Goal: Information Seeking & Learning: Learn about a topic

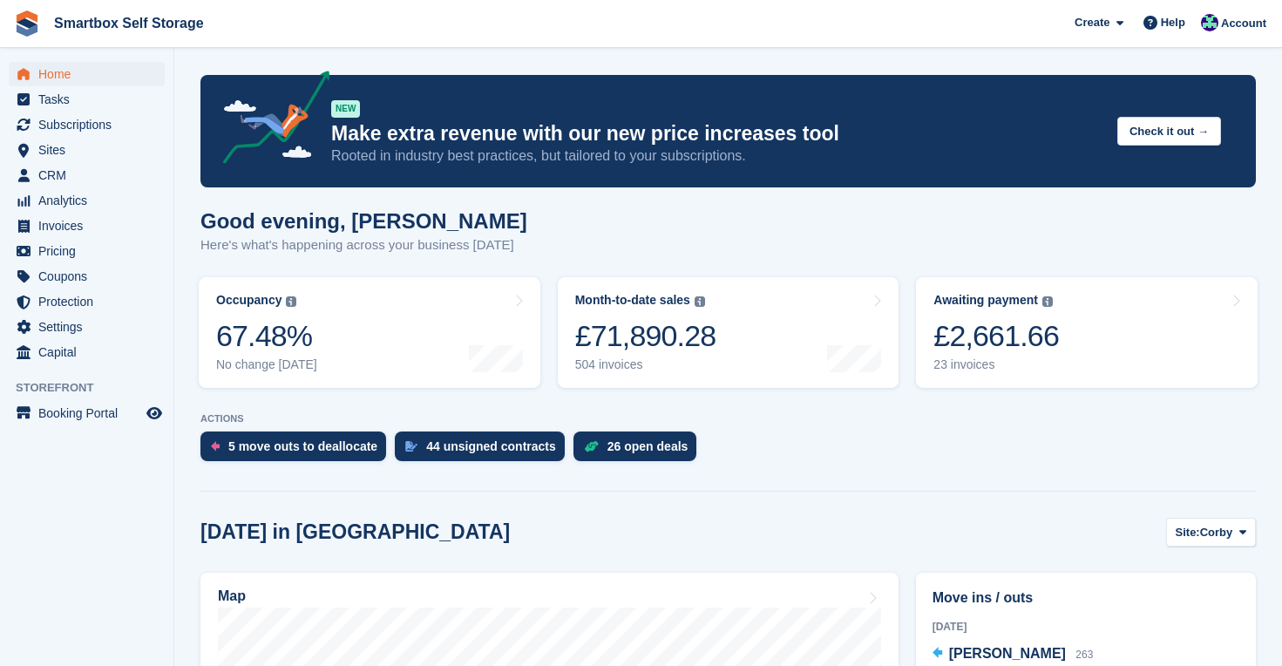
click at [67, 78] on span "Home" at bounding box center [90, 74] width 105 height 24
click at [281, 445] on div "7 move outs to deallocate" at bounding box center [302, 446] width 149 height 14
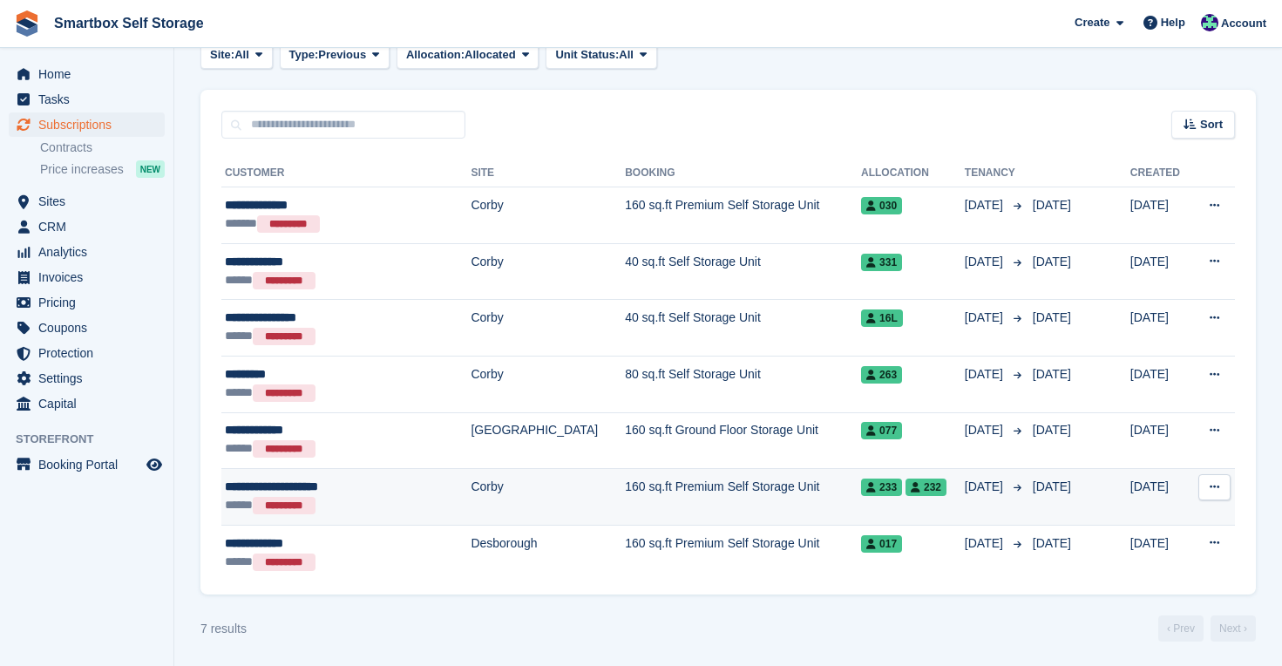
scroll to position [295, 0]
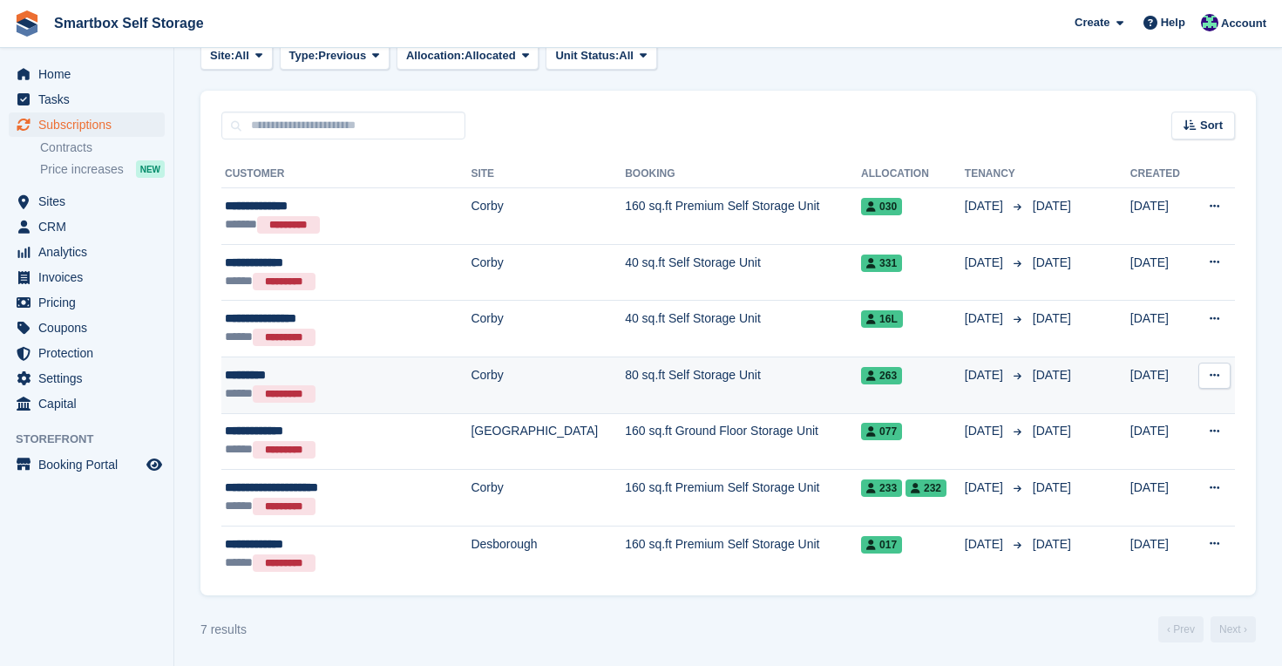
click at [412, 392] on div "***** *********" at bounding box center [326, 393] width 202 height 19
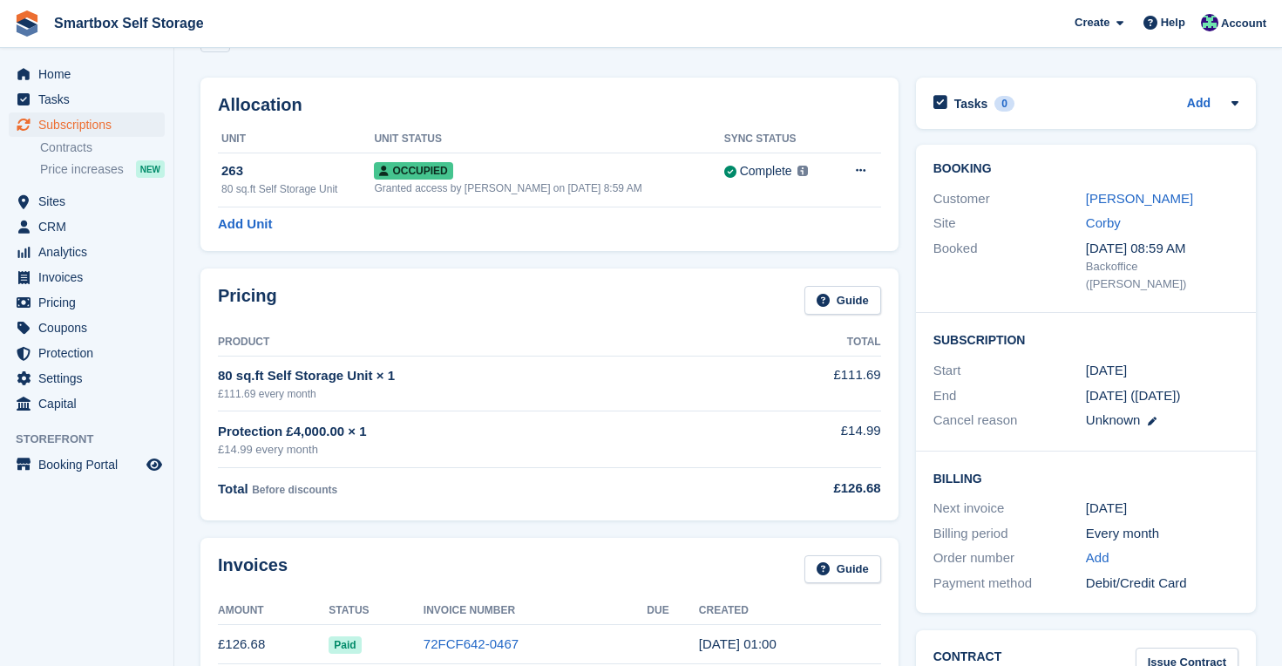
scroll to position [58, 0]
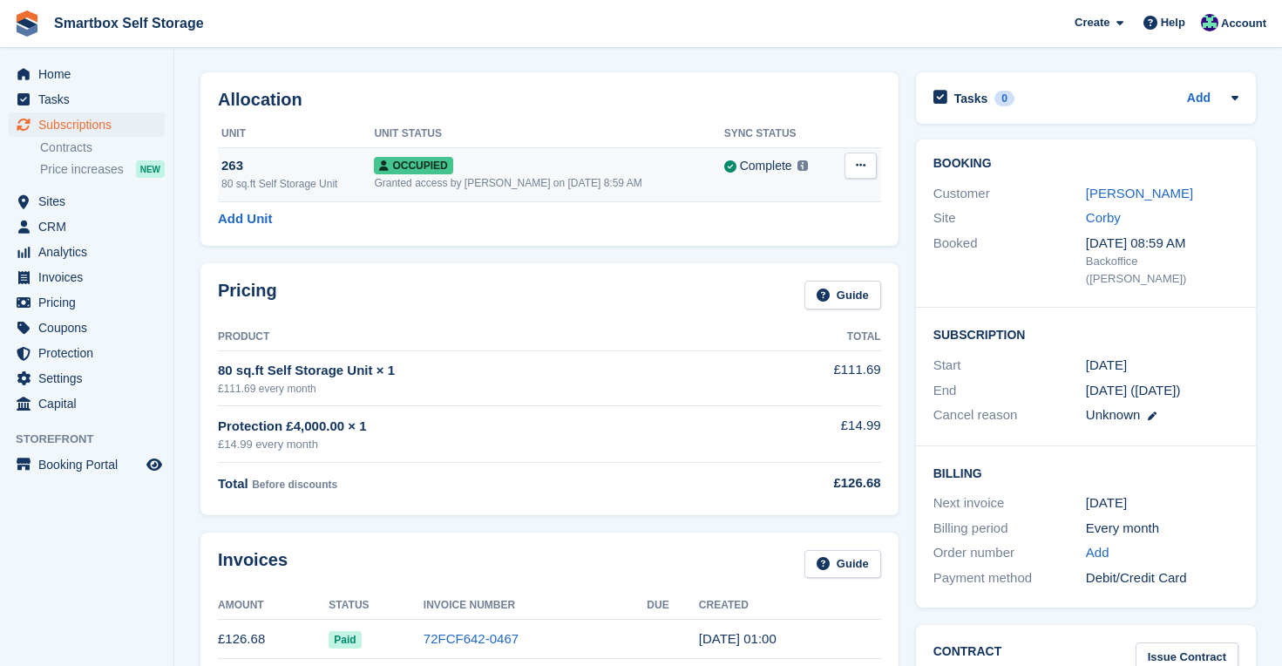
click at [238, 169] on div "263" at bounding box center [297, 166] width 153 height 20
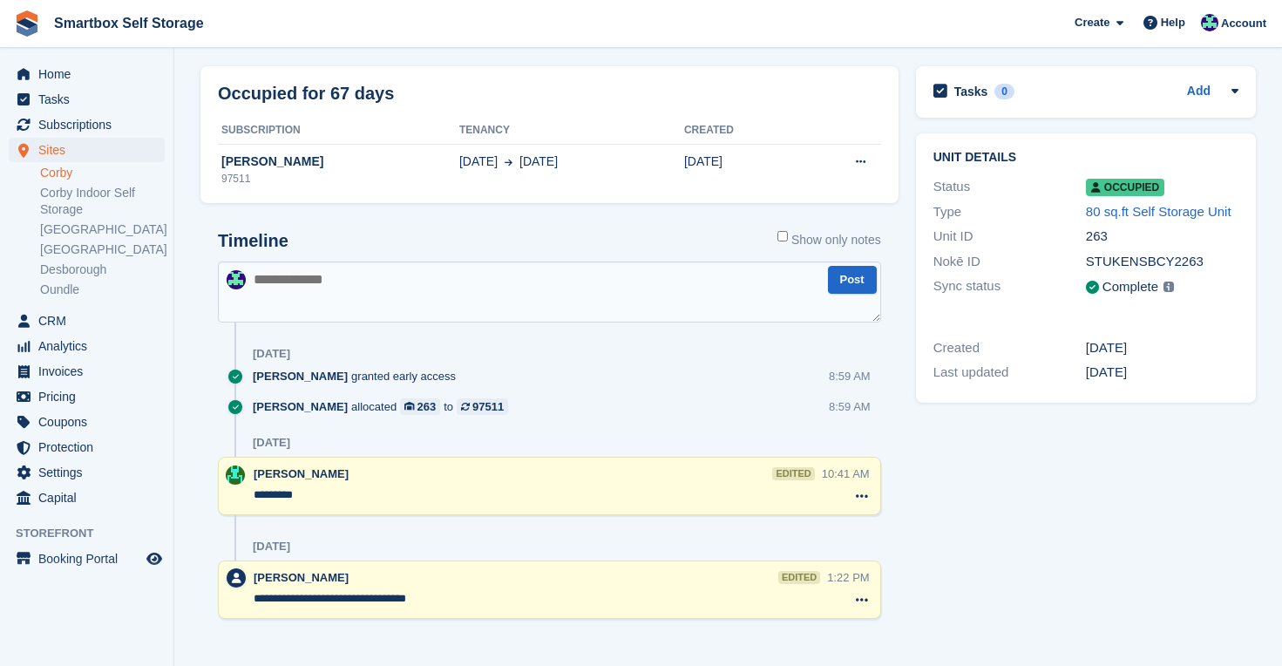
scroll to position [57, 0]
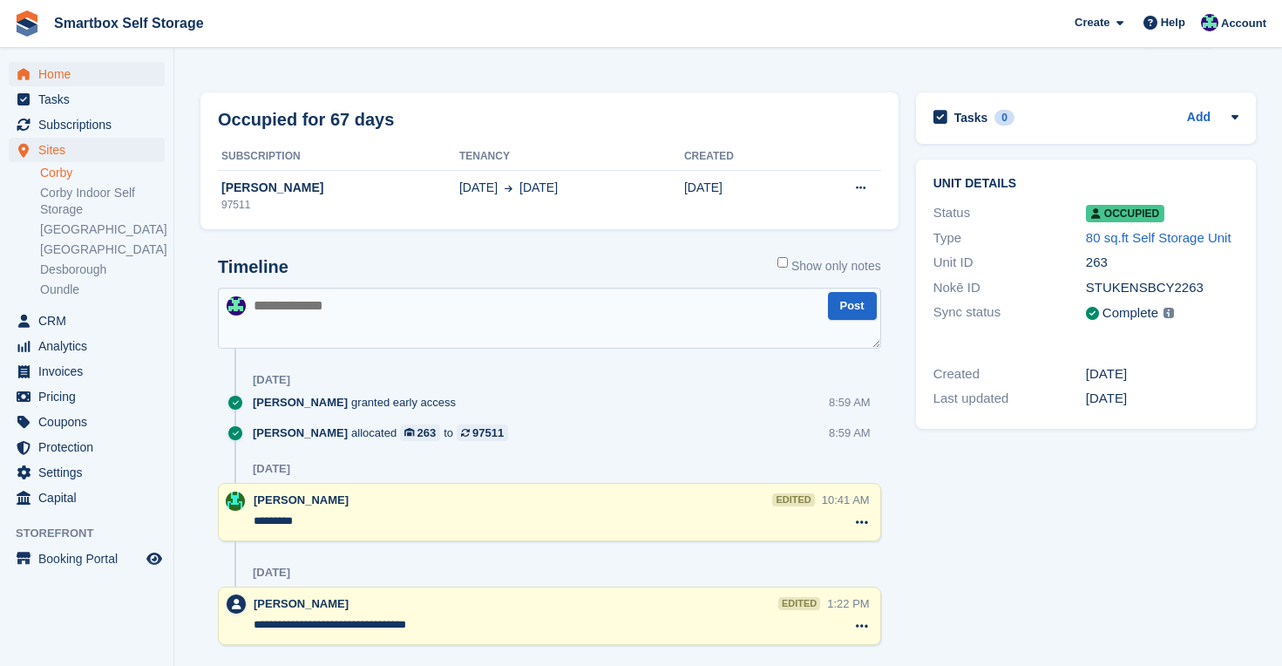
click at [46, 68] on span "Home" at bounding box center [90, 74] width 105 height 24
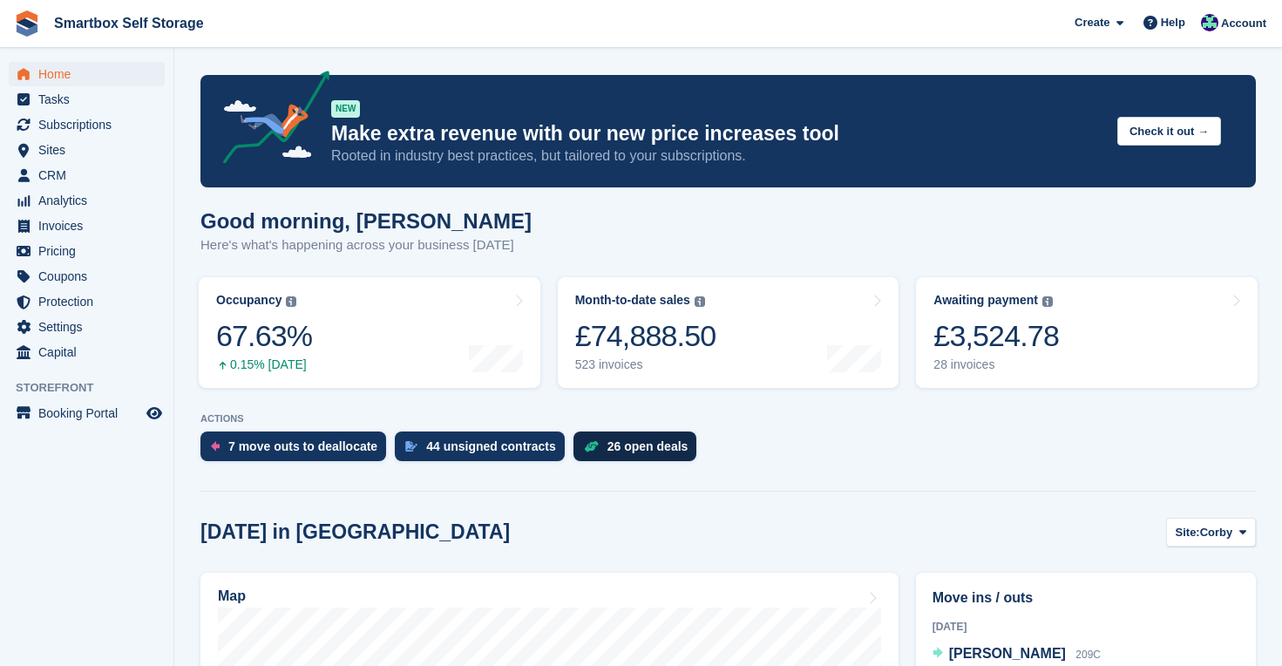
click at [656, 443] on div "26 open deals" at bounding box center [648, 446] width 81 height 14
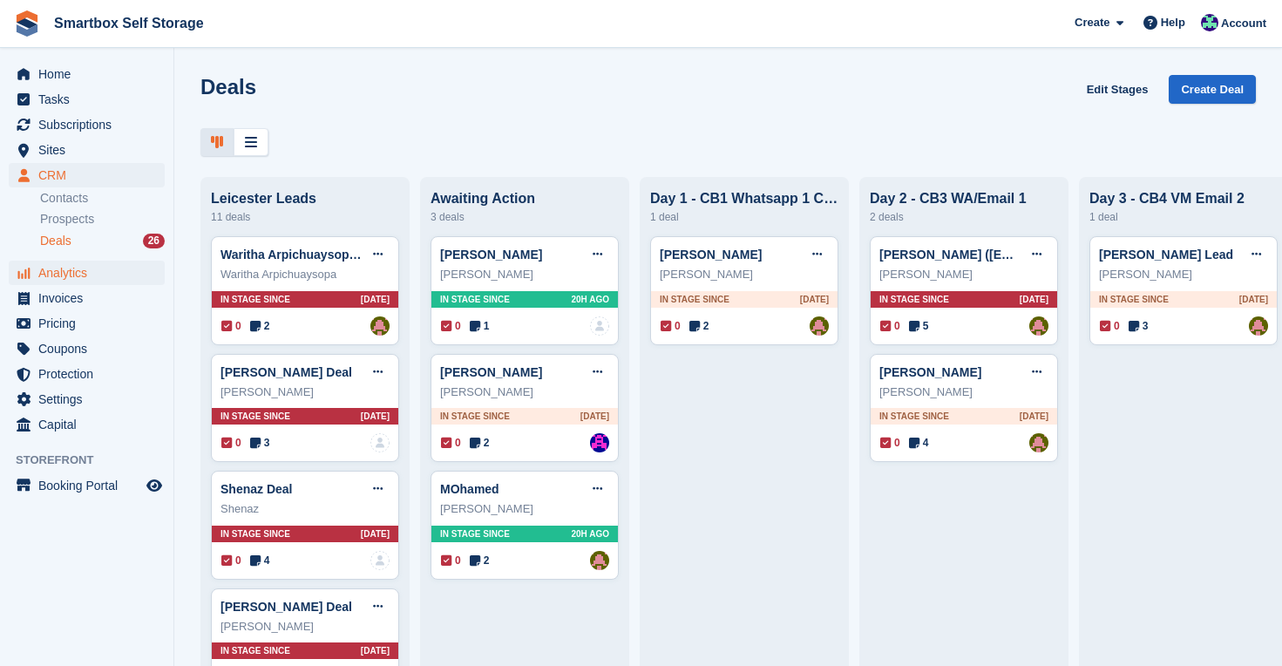
click at [55, 273] on span "Analytics" at bounding box center [90, 273] width 105 height 24
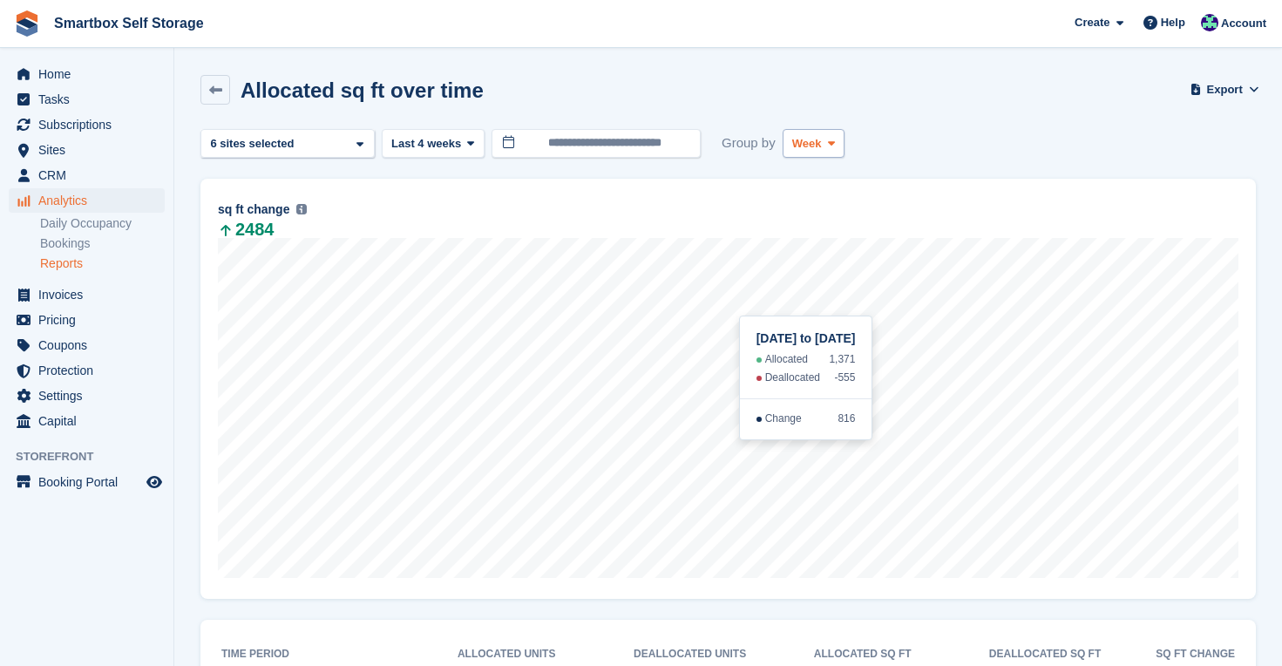
click at [829, 145] on span at bounding box center [832, 143] width 14 height 14
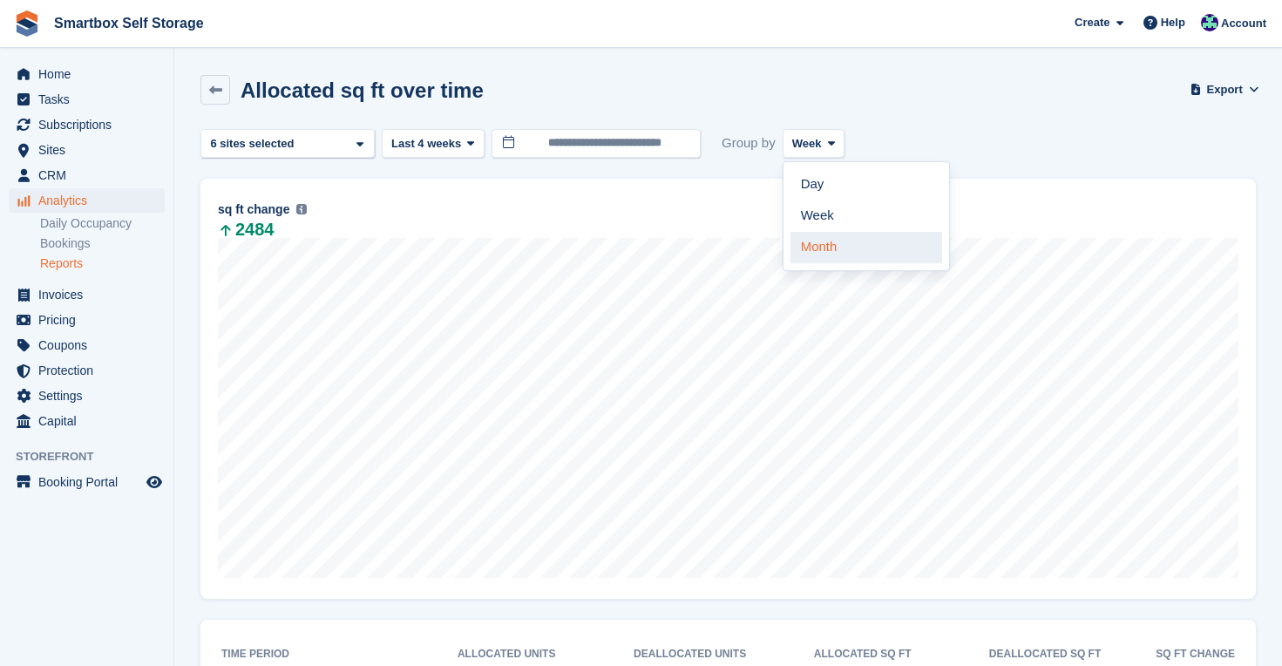
click at [822, 248] on link "Month" at bounding box center [867, 247] width 152 height 31
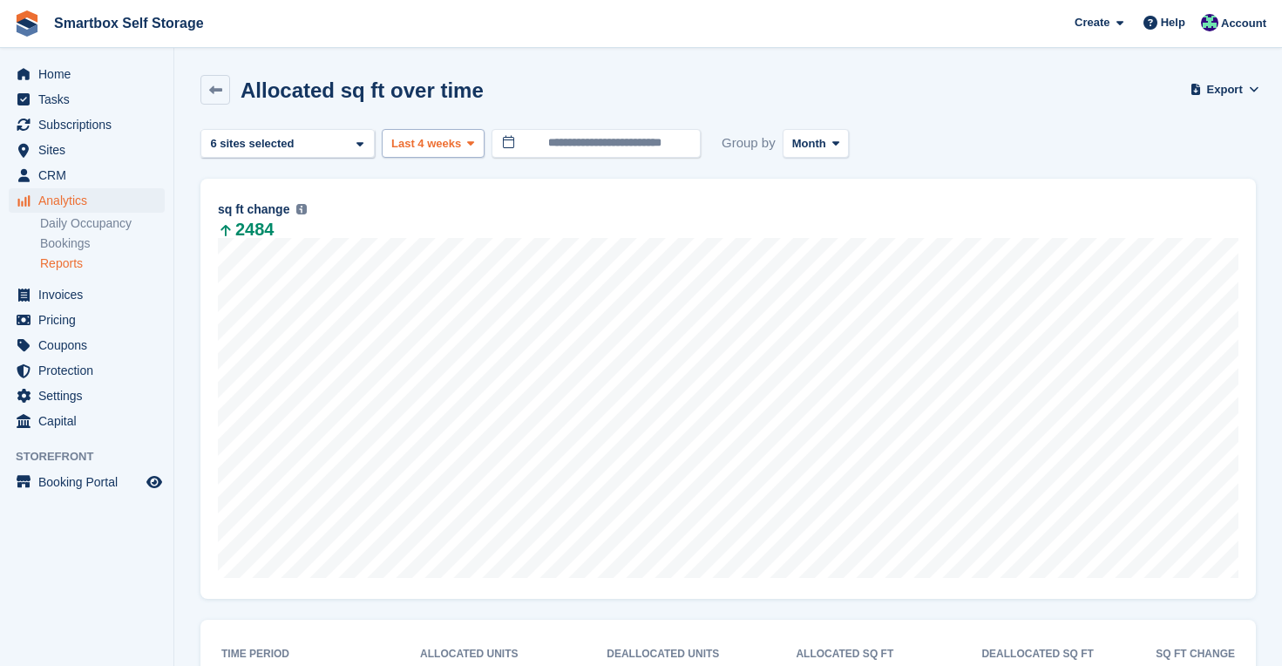
click at [459, 140] on span "Last 4 weeks" at bounding box center [426, 143] width 70 height 17
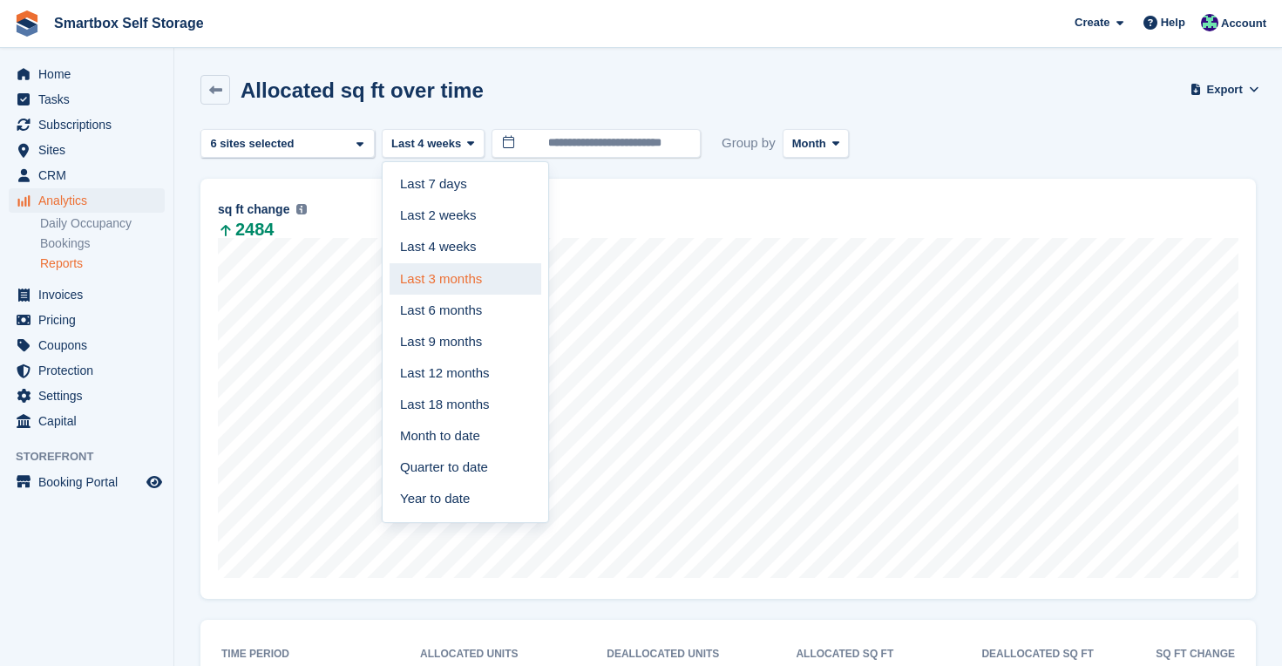
click at [449, 267] on link "Last 3 months" at bounding box center [466, 278] width 152 height 31
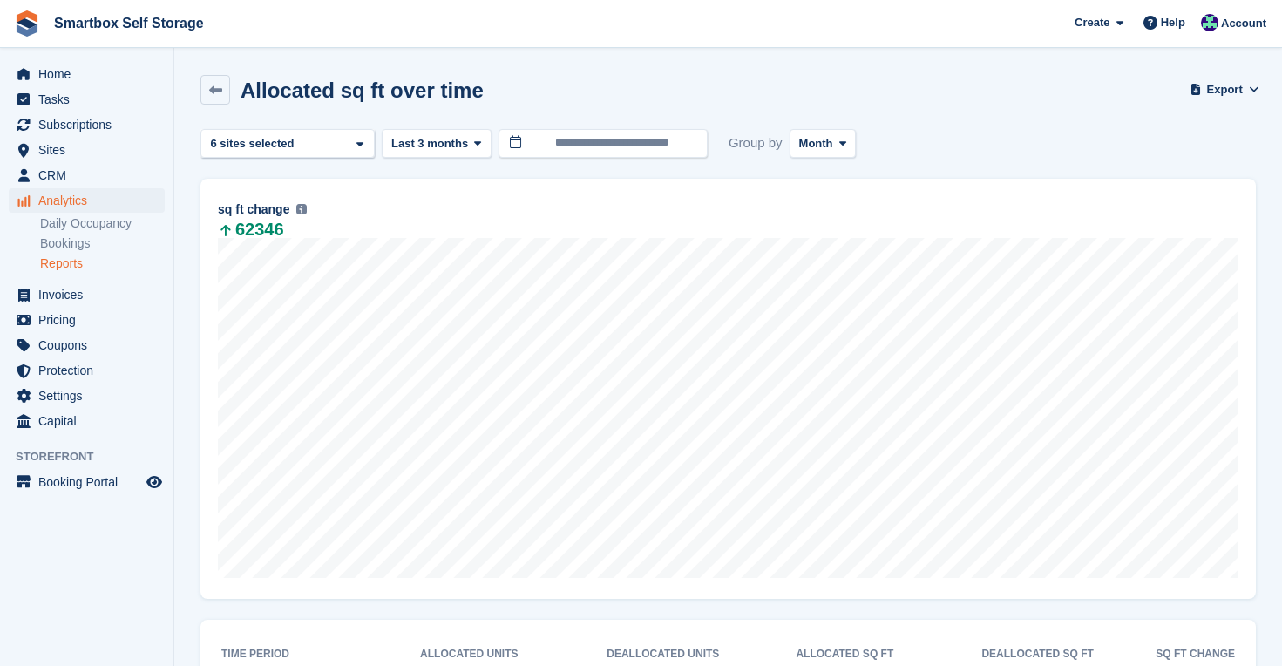
click at [64, 207] on span "Analytics" at bounding box center [90, 200] width 105 height 24
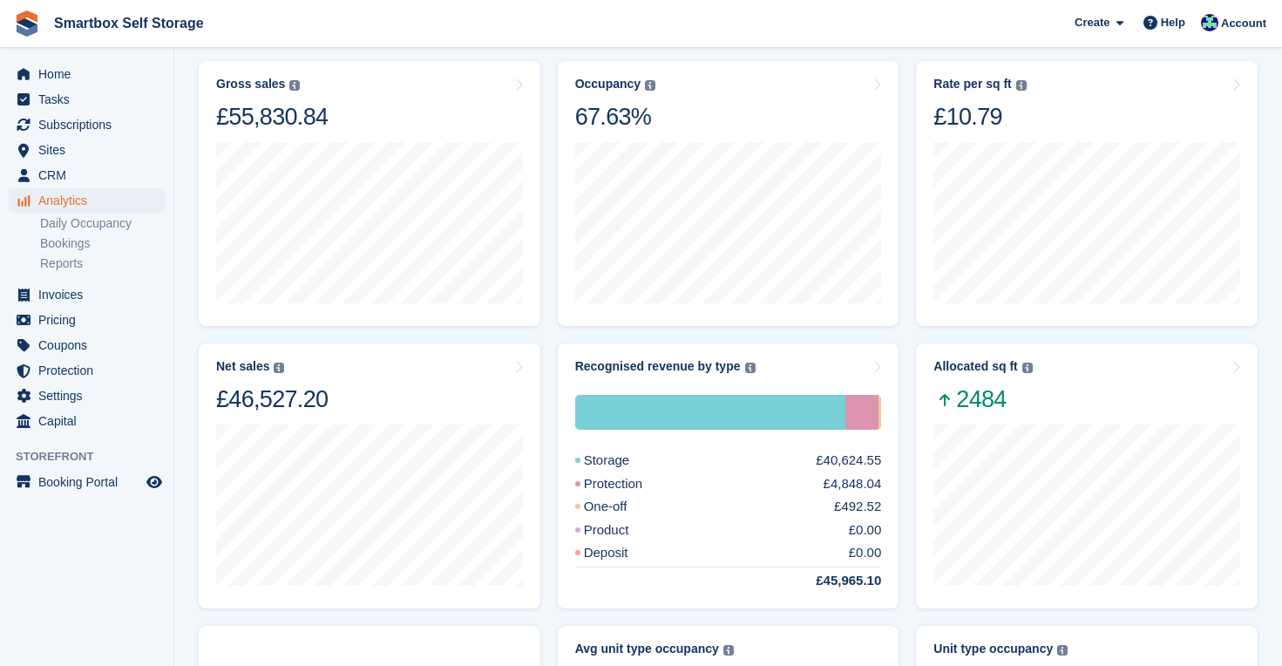
scroll to position [119, 0]
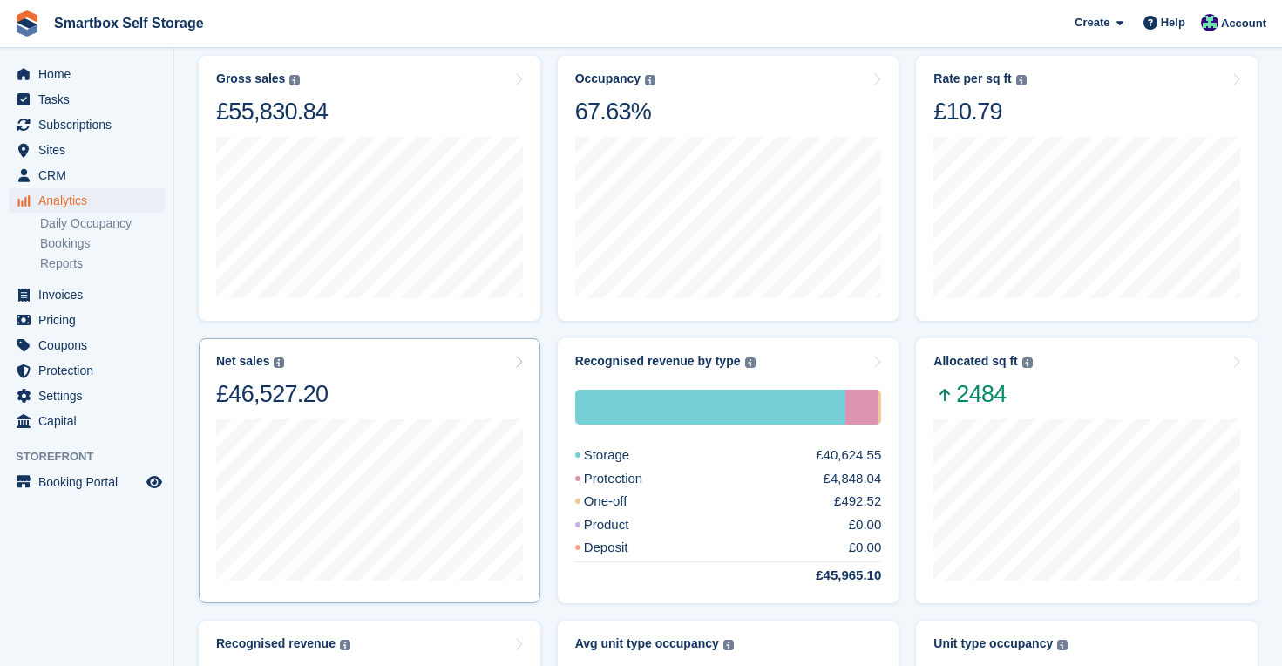
click at [356, 372] on div "Net sales The sum of all finalised invoices, after discount and excluding tax. …" at bounding box center [369, 381] width 307 height 55
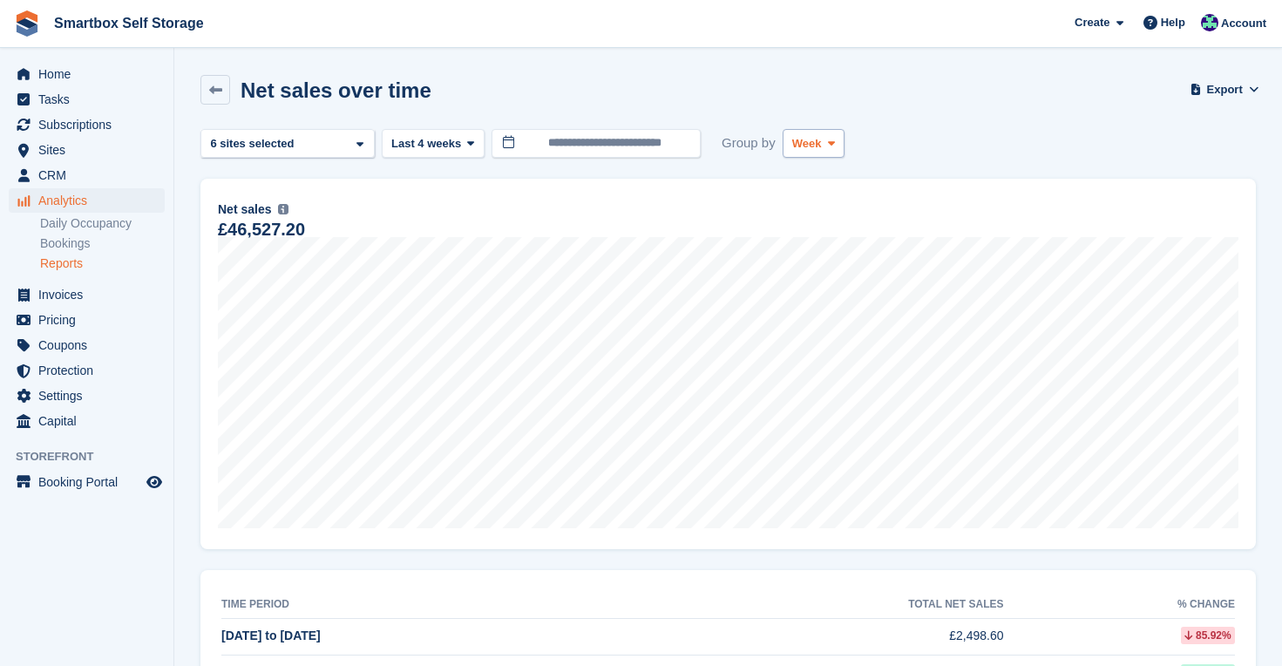
click at [835, 138] on icon at bounding box center [831, 143] width 7 height 11
click at [824, 243] on link "Month" at bounding box center [867, 247] width 152 height 31
click at [461, 142] on span "Last 4 weeks" at bounding box center [426, 143] width 70 height 17
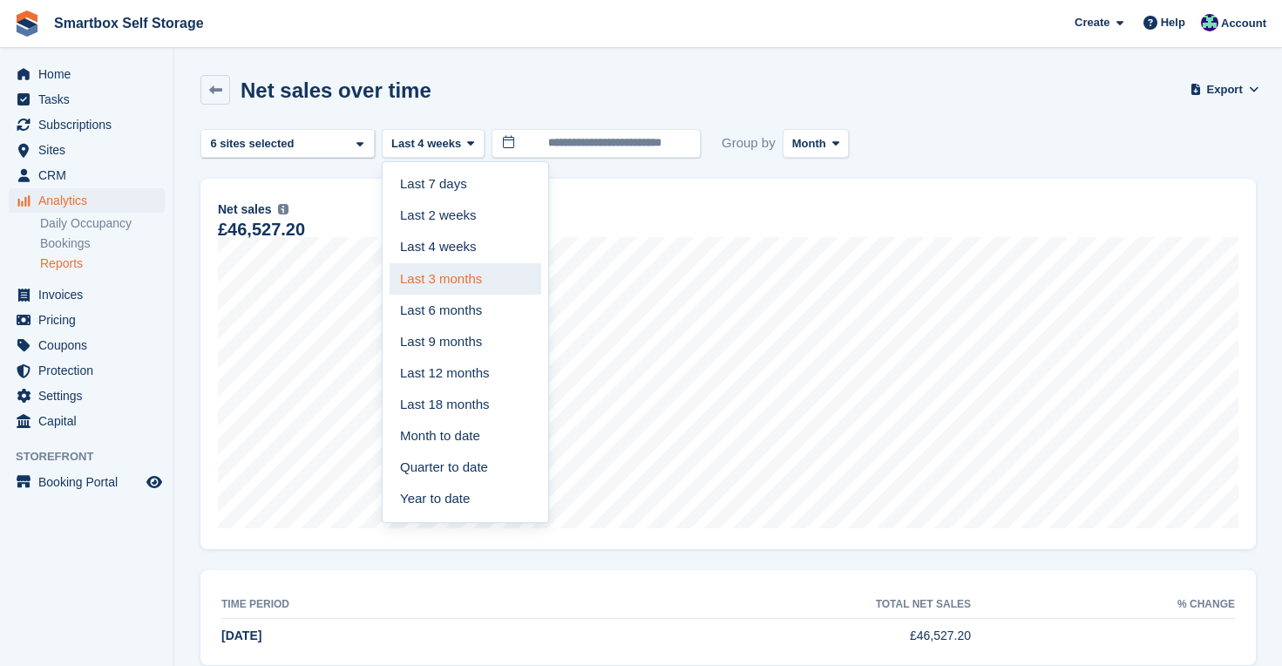
click at [452, 278] on link "Last 3 months" at bounding box center [466, 278] width 152 height 31
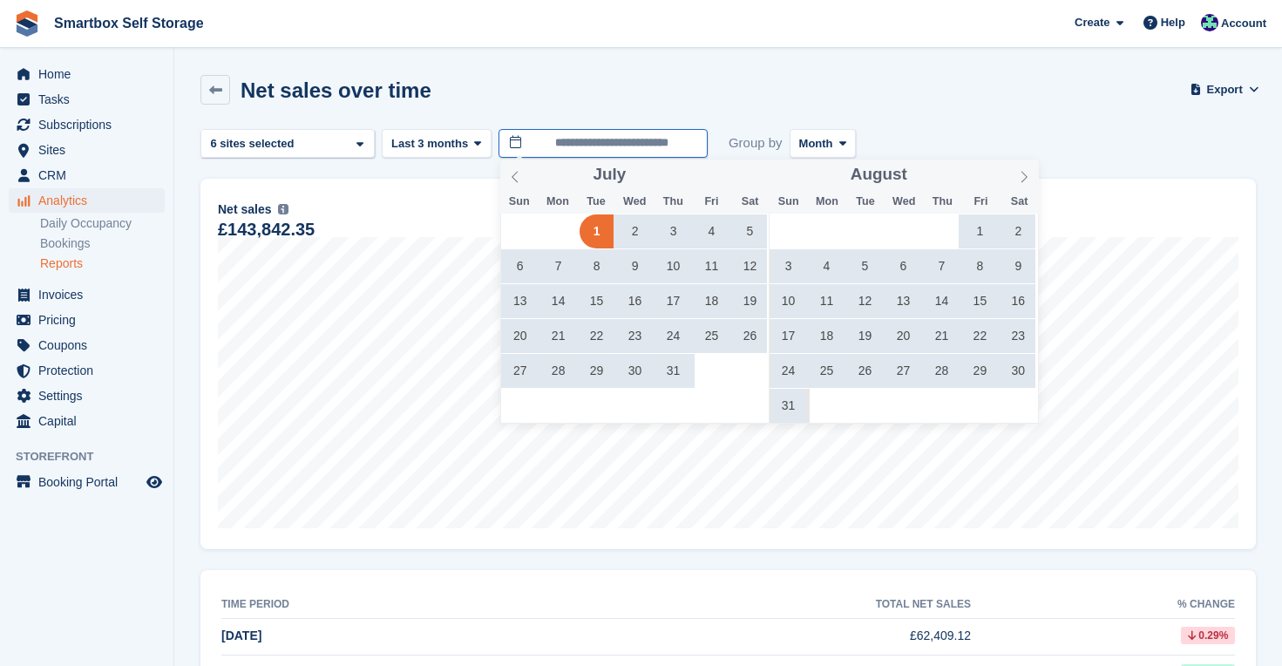
click at [625, 149] on input "**********" at bounding box center [603, 143] width 209 height 29
click at [974, 226] on span "1" at bounding box center [980, 231] width 34 height 34
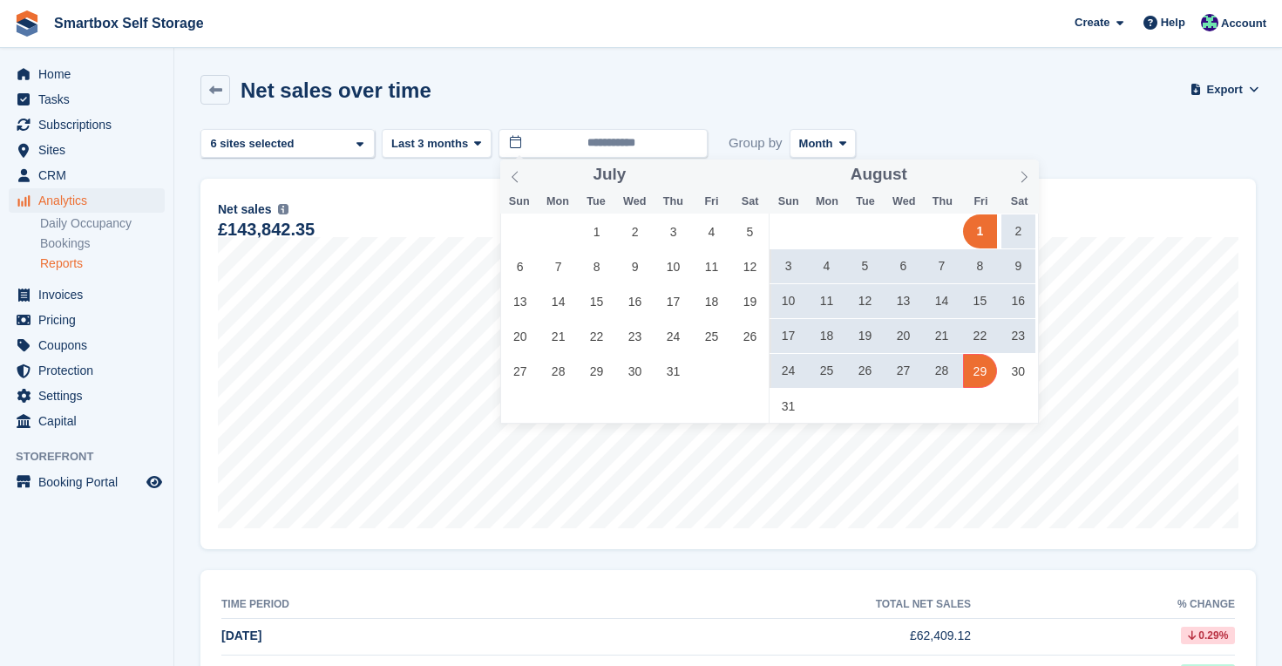
click at [977, 379] on span "29" at bounding box center [980, 371] width 34 height 34
type input "**********"
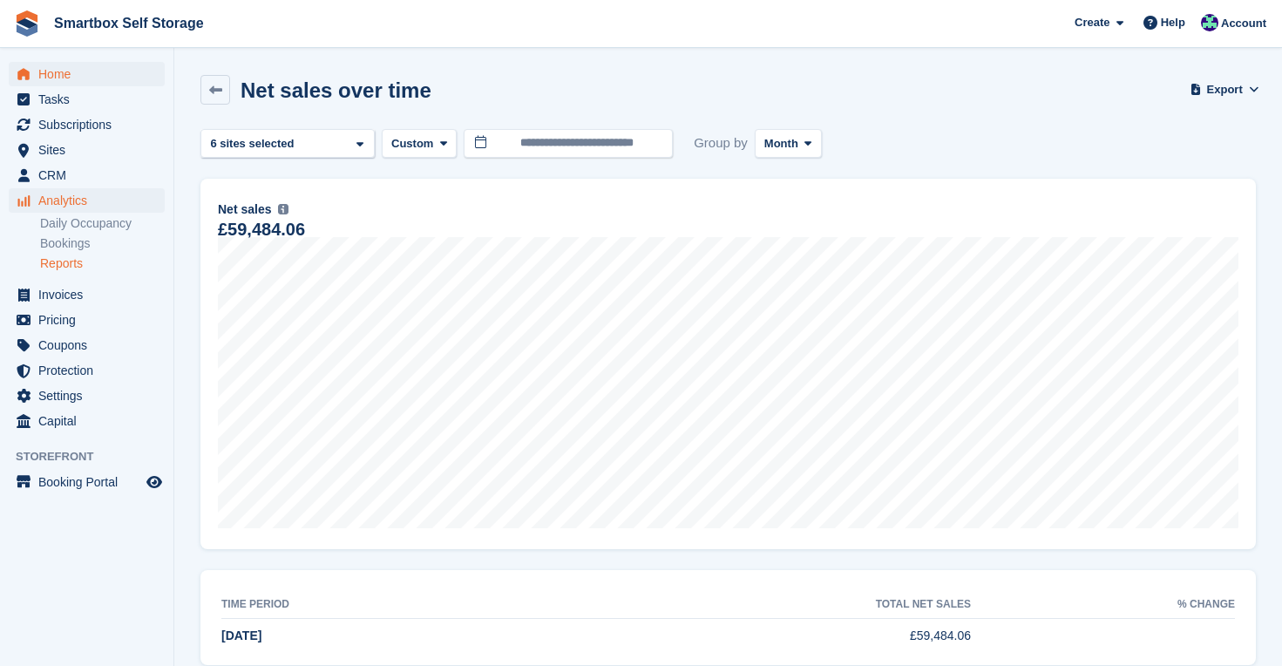
click at [42, 72] on span "Home" at bounding box center [90, 74] width 105 height 24
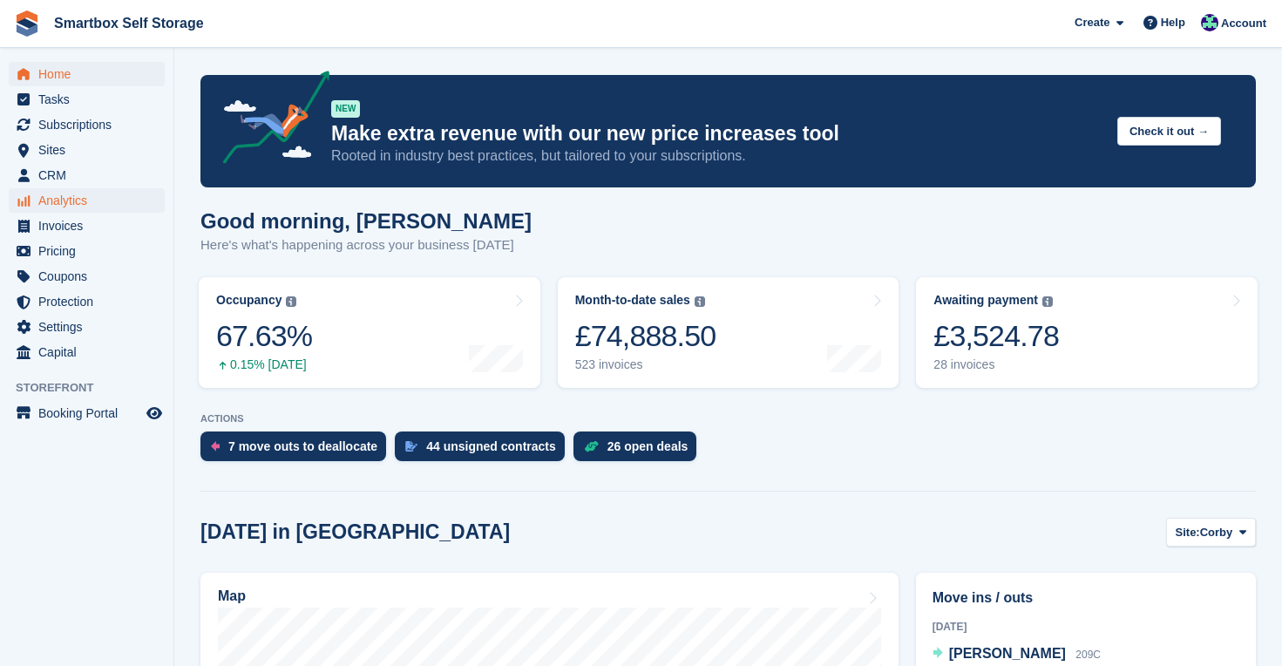
click at [74, 196] on span "Analytics" at bounding box center [90, 200] width 105 height 24
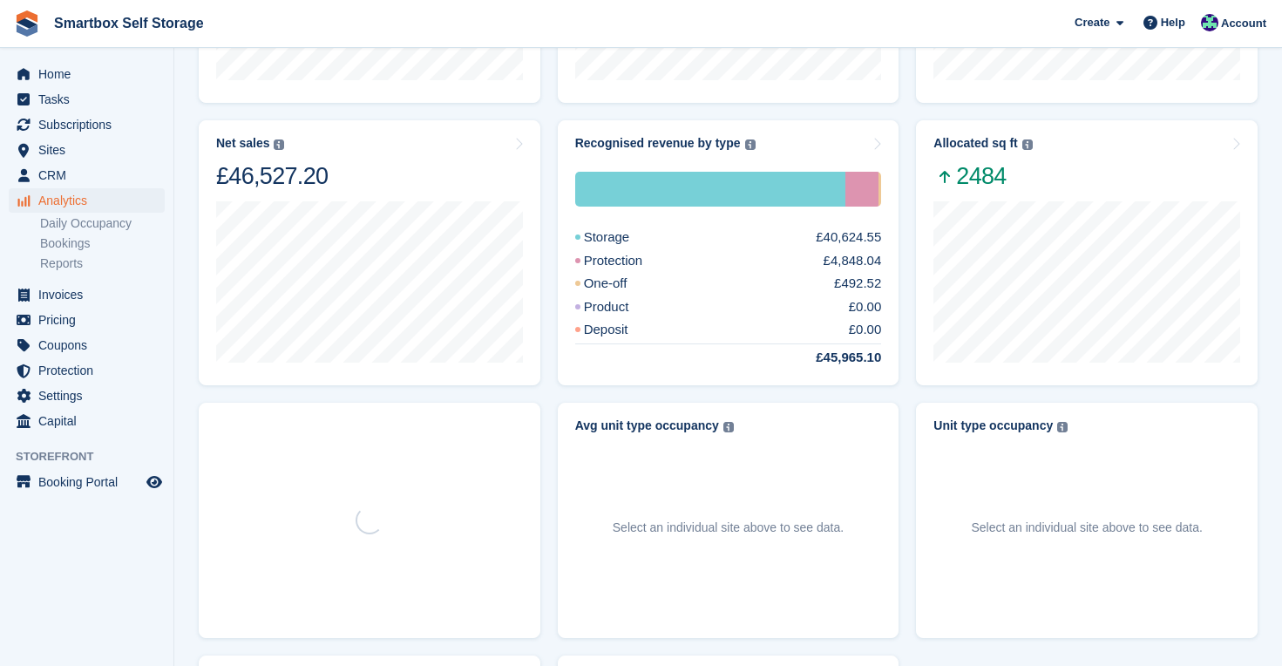
scroll to position [439, 0]
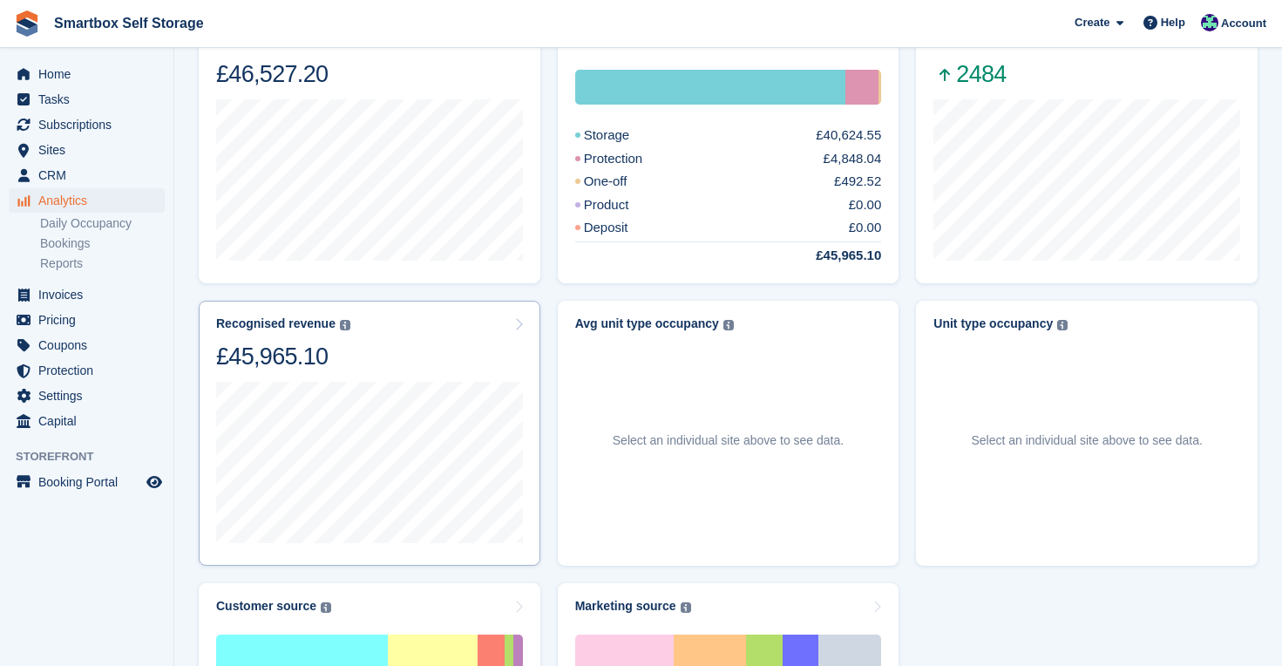
click at [408, 354] on div "Recognised revenue The sum of all finalised invoices, after discount and exclud…" at bounding box center [369, 343] width 307 height 55
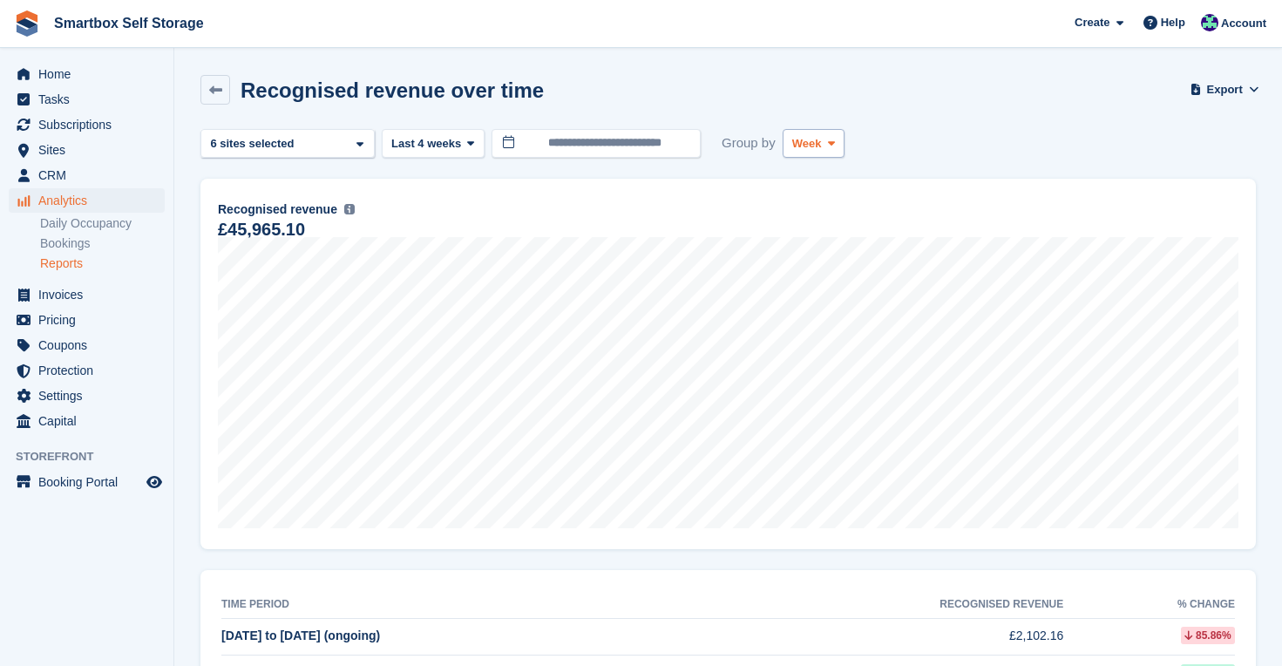
click at [819, 148] on span "Week" at bounding box center [807, 143] width 30 height 17
click at [833, 238] on link "Month" at bounding box center [867, 247] width 152 height 31
click at [471, 143] on icon at bounding box center [470, 143] width 7 height 11
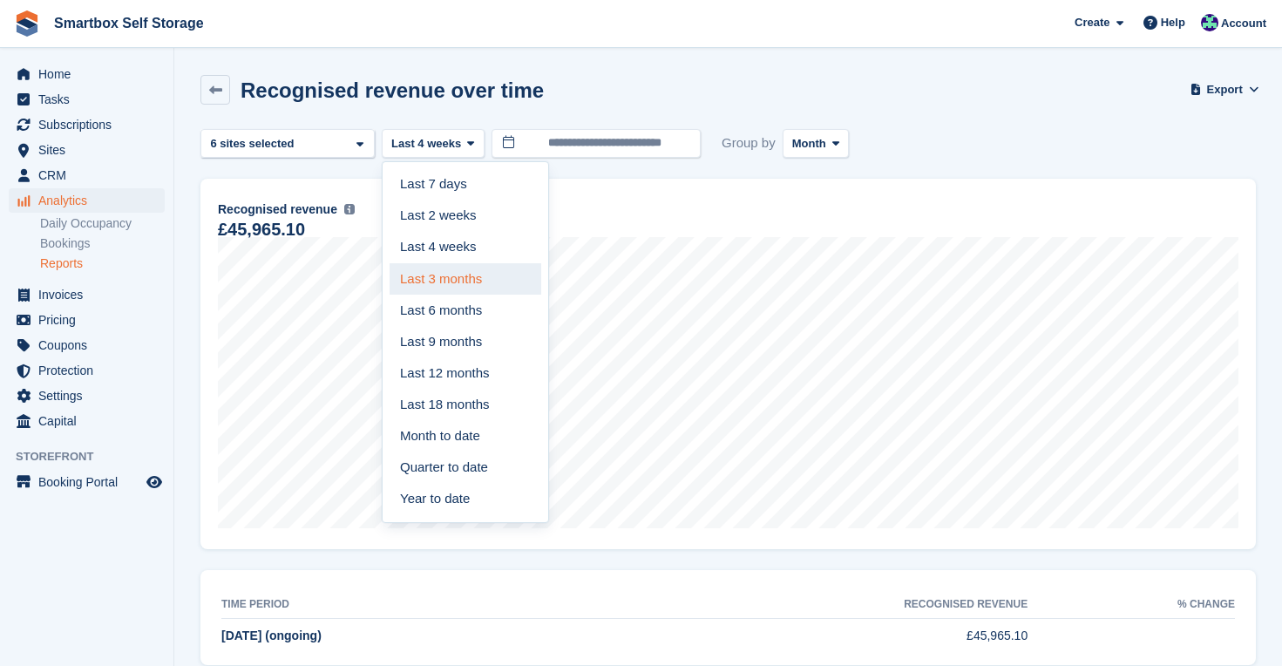
click at [477, 273] on link "Last 3 months" at bounding box center [466, 278] width 152 height 31
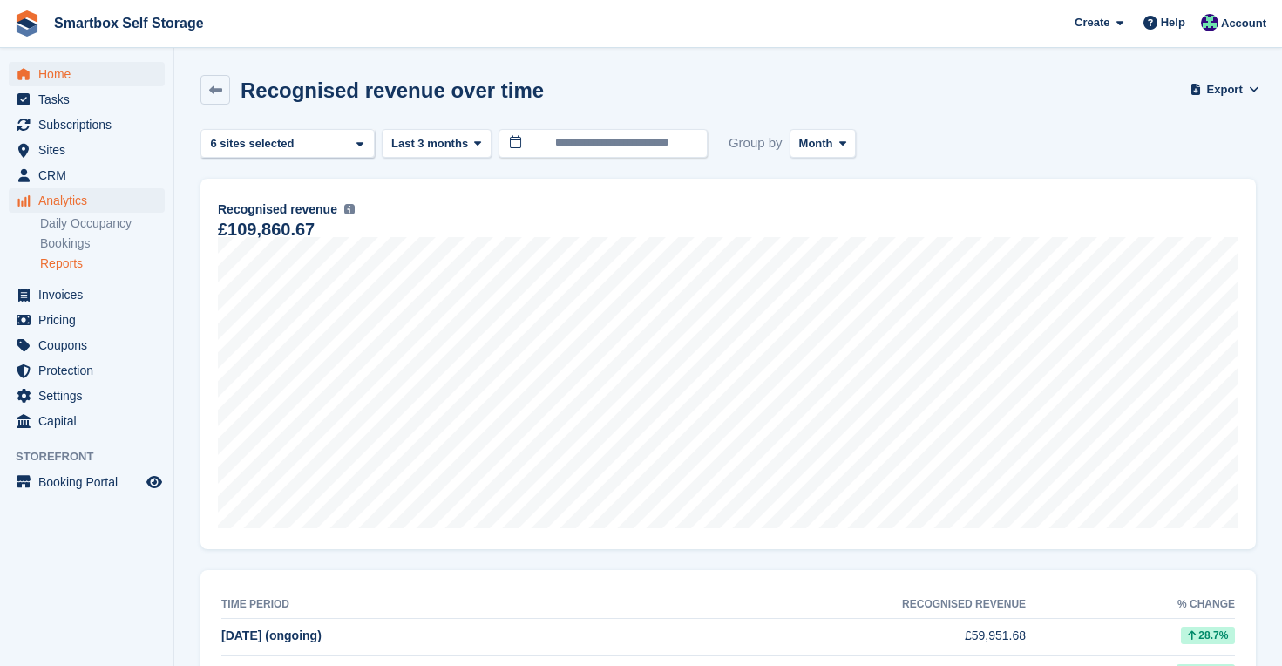
click at [62, 76] on span "Home" at bounding box center [90, 74] width 105 height 24
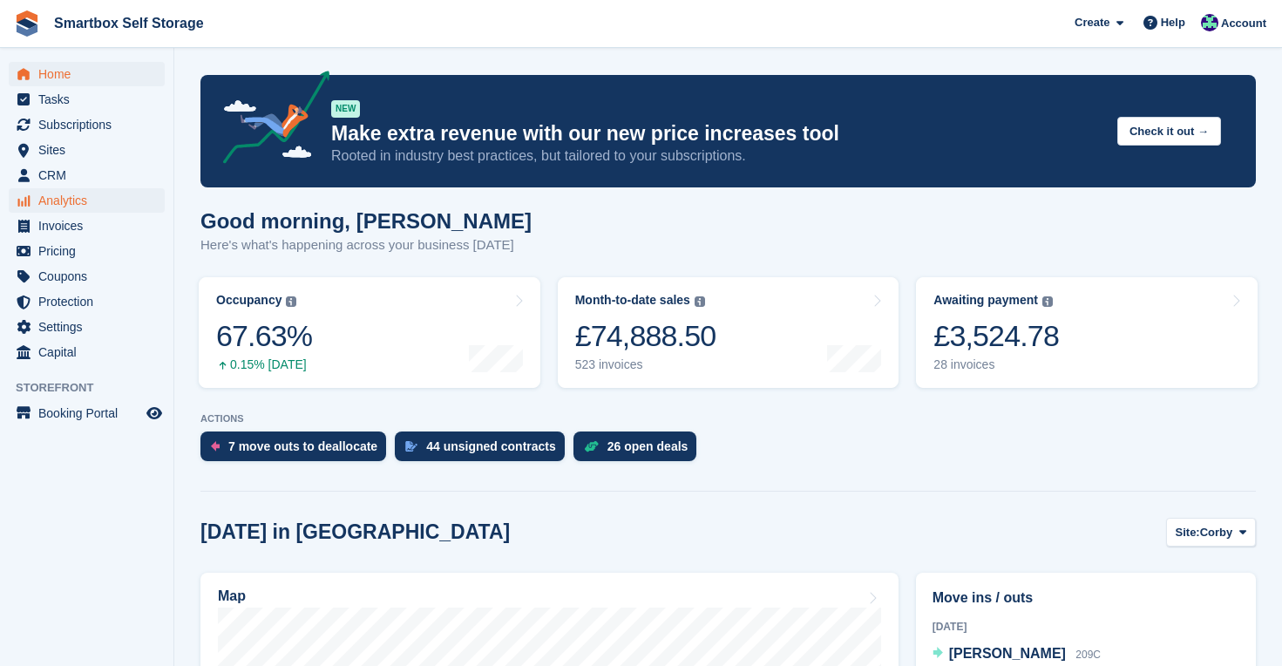
click at [79, 197] on span "Analytics" at bounding box center [90, 200] width 105 height 24
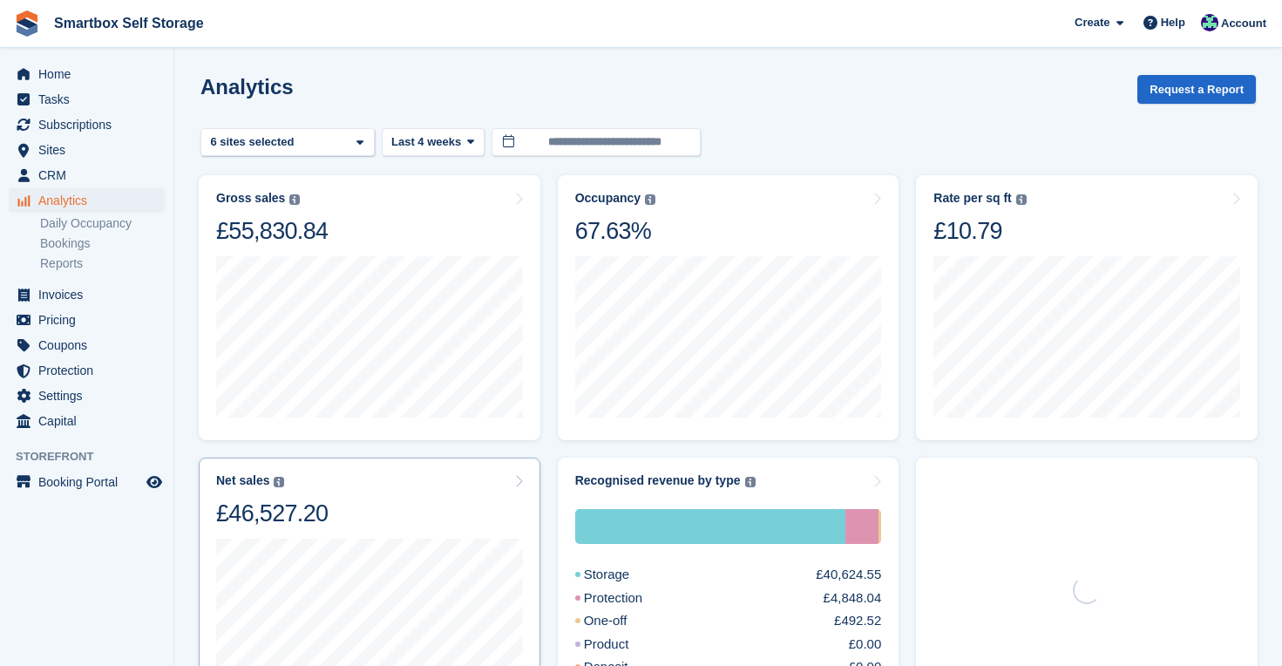
click at [377, 497] on div "Net sales The sum of all finalised invoices, after discount and excluding tax. …" at bounding box center [369, 500] width 307 height 55
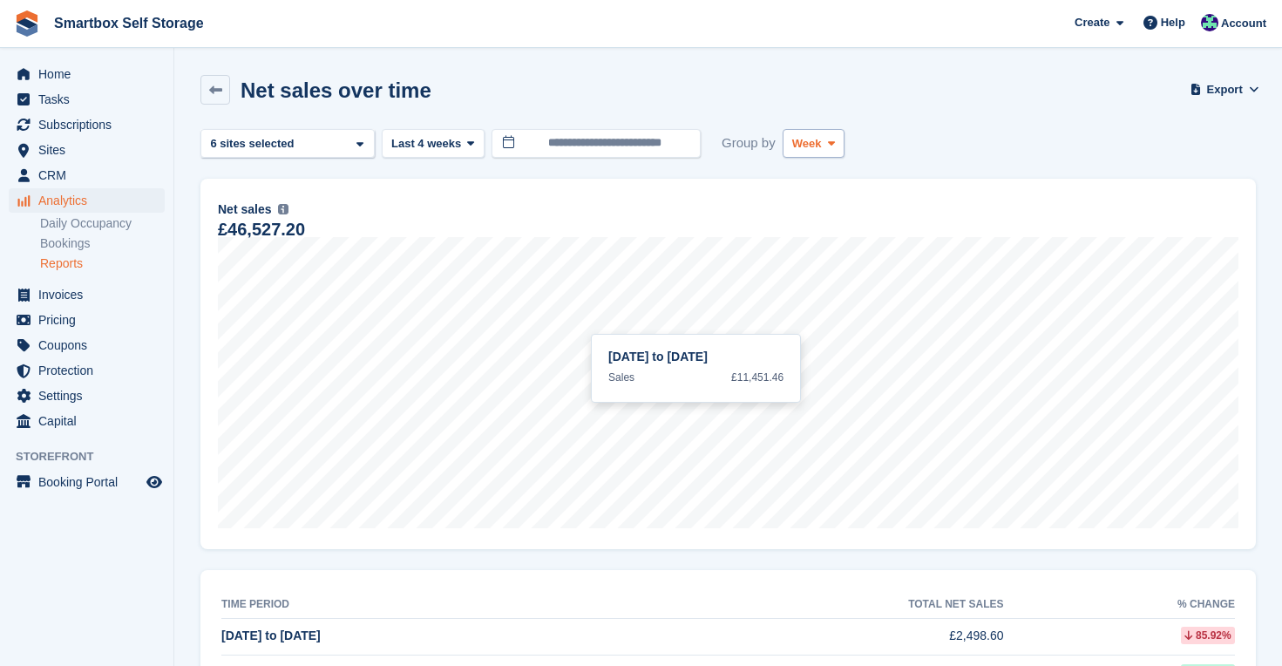
click at [839, 136] on span at bounding box center [832, 143] width 14 height 14
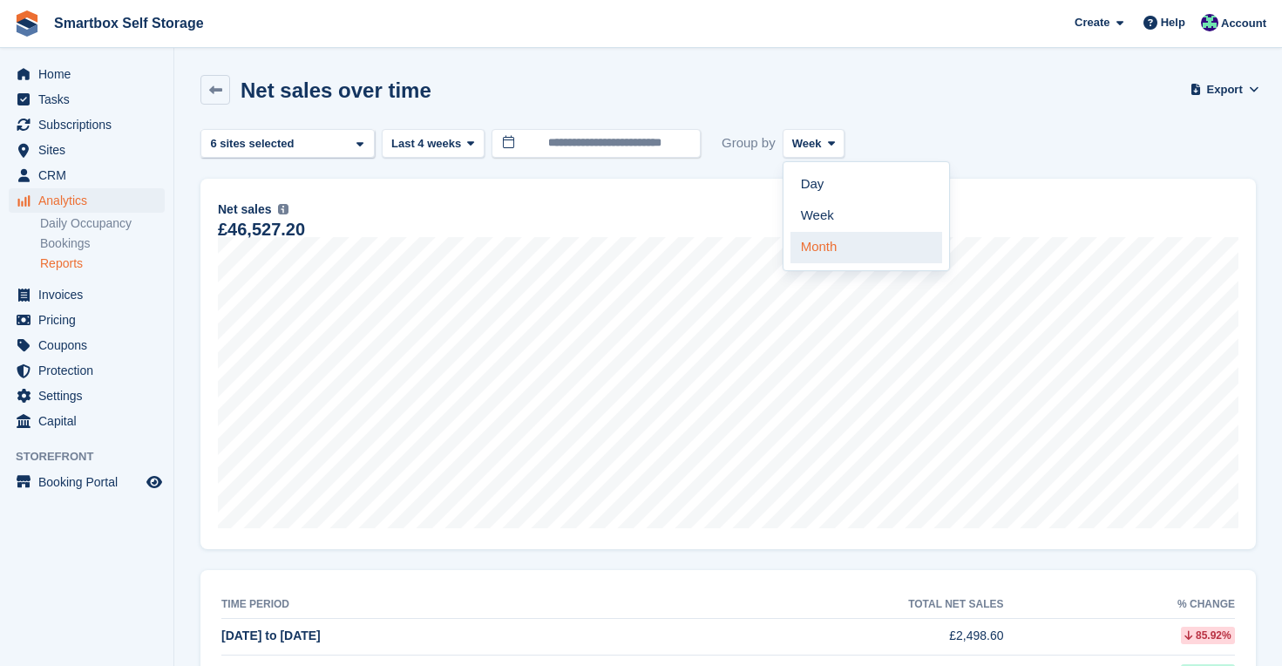
click at [839, 250] on link "Month" at bounding box center [867, 247] width 152 height 31
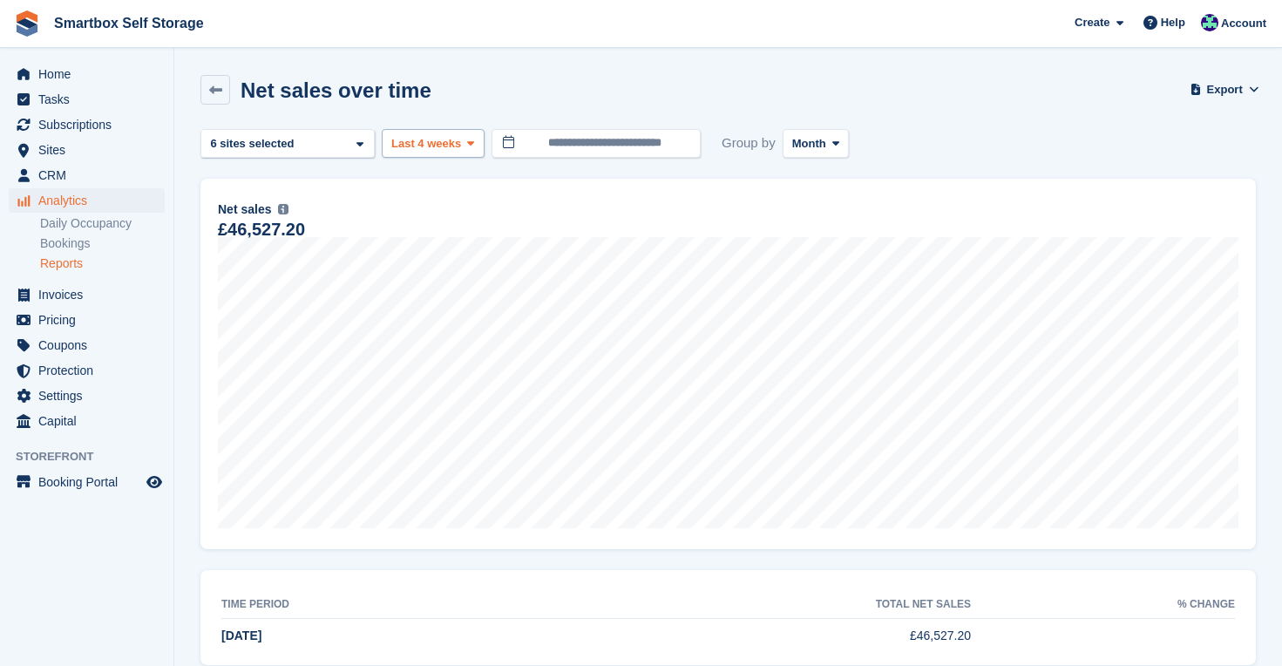
click at [450, 141] on span "Last 4 weeks" at bounding box center [426, 143] width 70 height 17
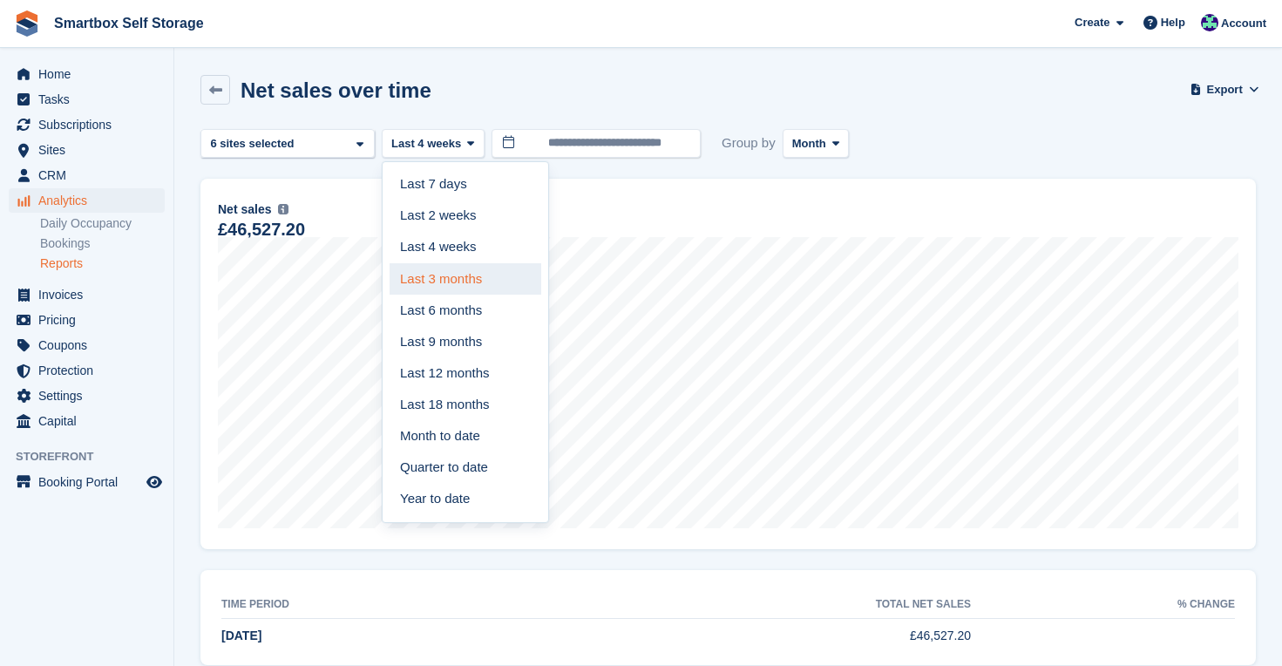
click at [450, 275] on link "Last 3 months" at bounding box center [466, 278] width 152 height 31
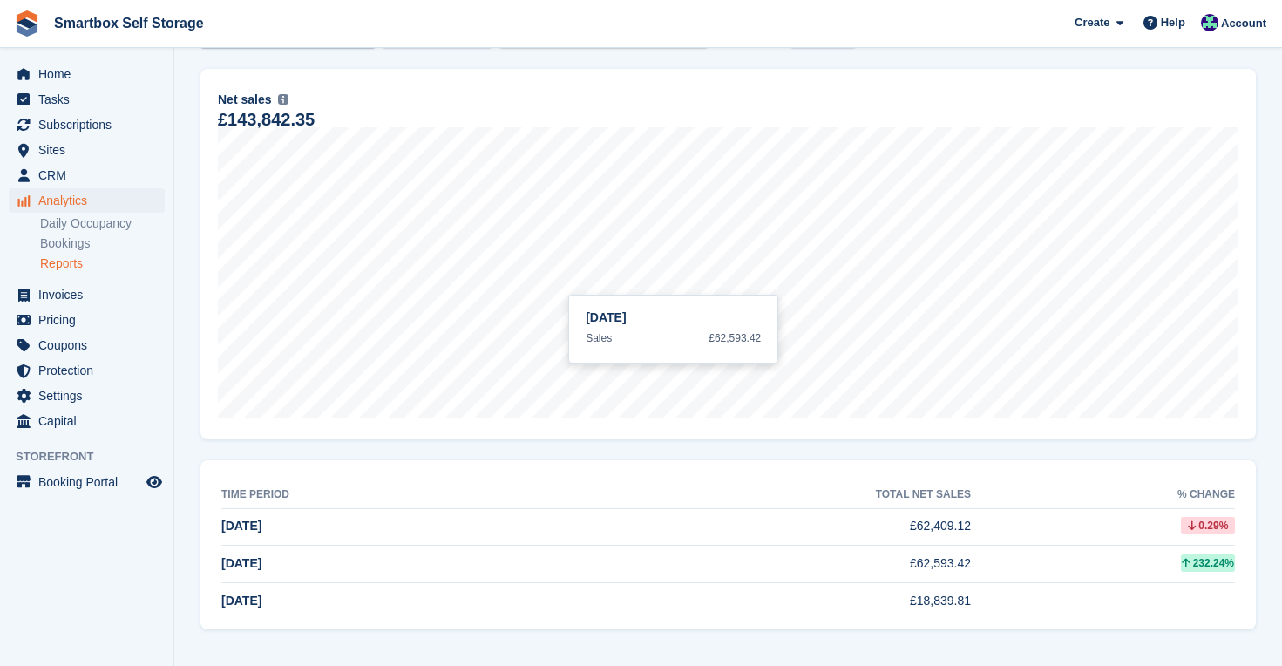
scroll to position [110, 0]
click at [51, 71] on span "Home" at bounding box center [90, 74] width 105 height 24
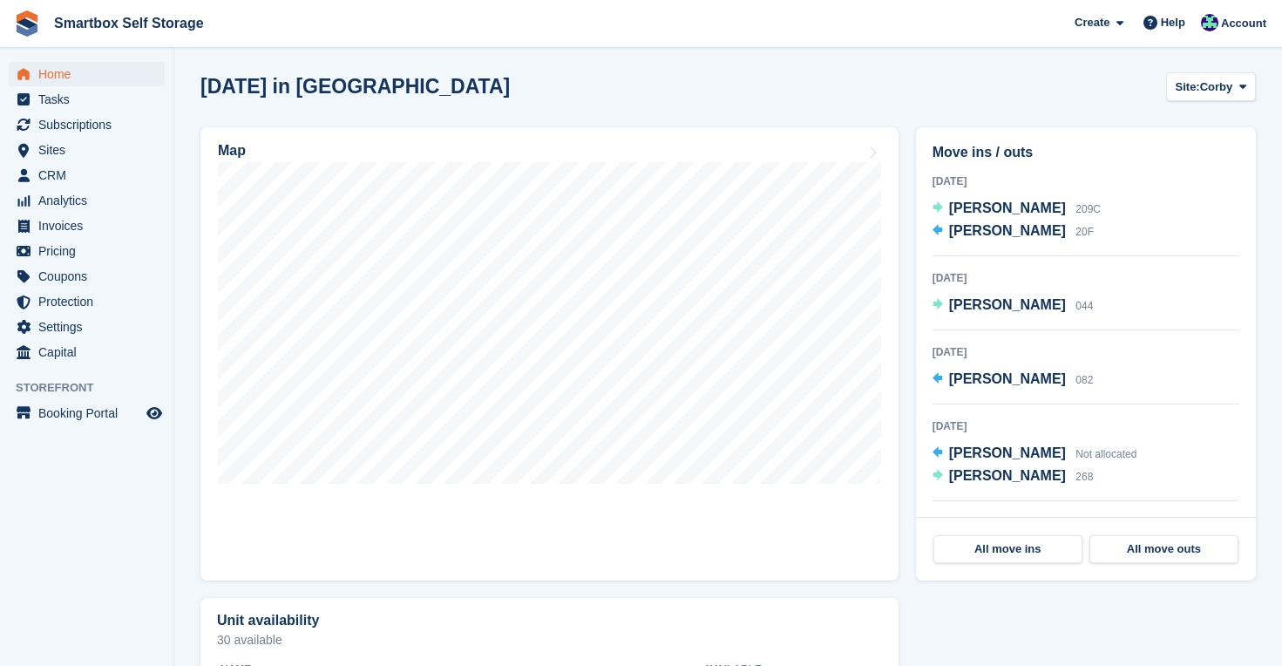
scroll to position [438, 0]
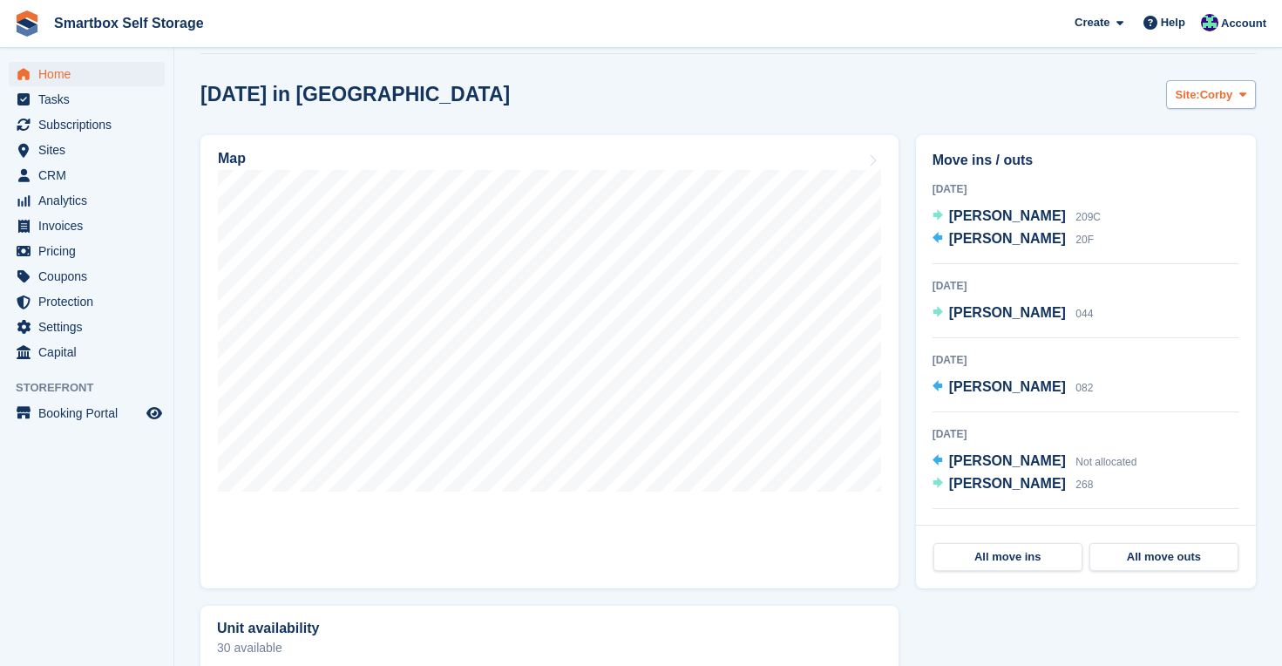
click at [1229, 96] on span "Corby" at bounding box center [1216, 94] width 33 height 17
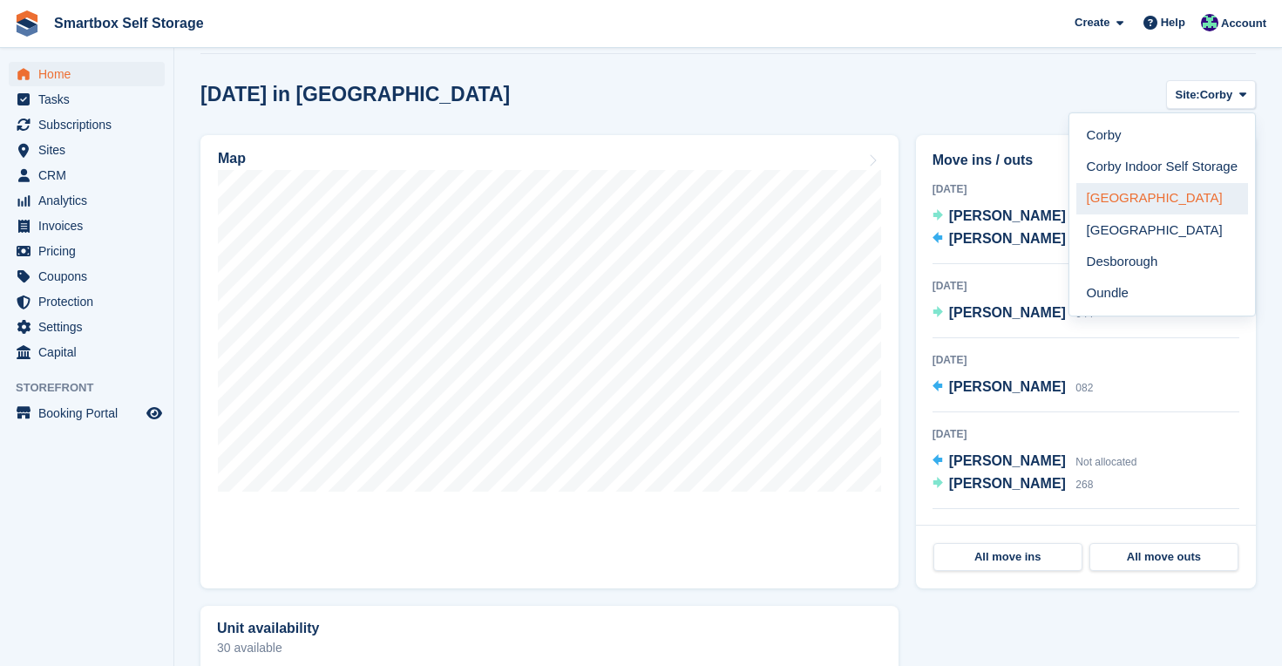
click at [1165, 203] on link "[GEOGRAPHIC_DATA]" at bounding box center [1163, 198] width 172 height 31
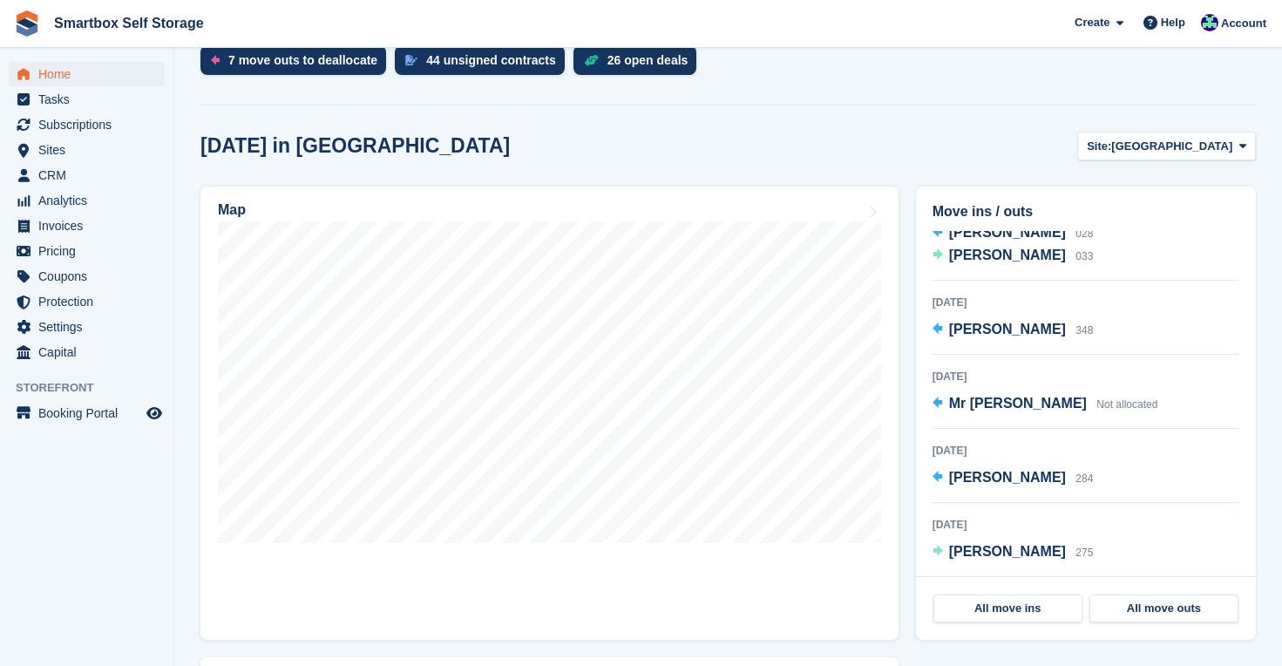
scroll to position [374, 0]
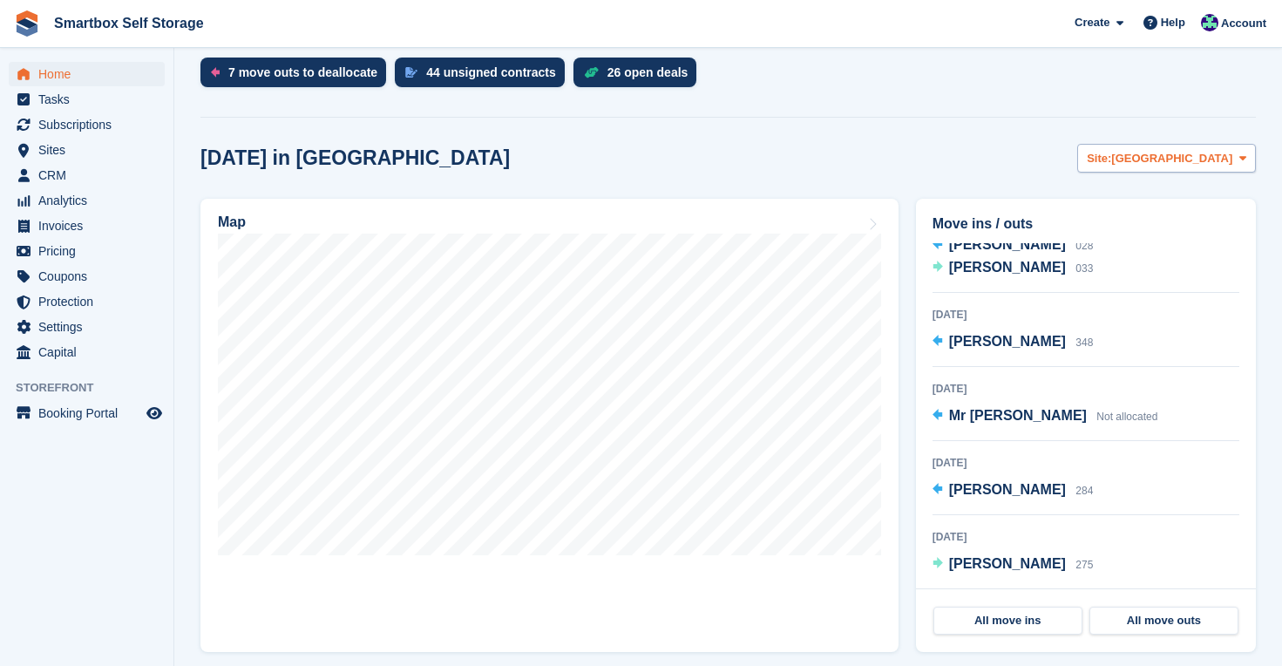
click at [1182, 160] on span "[GEOGRAPHIC_DATA]" at bounding box center [1171, 158] width 121 height 17
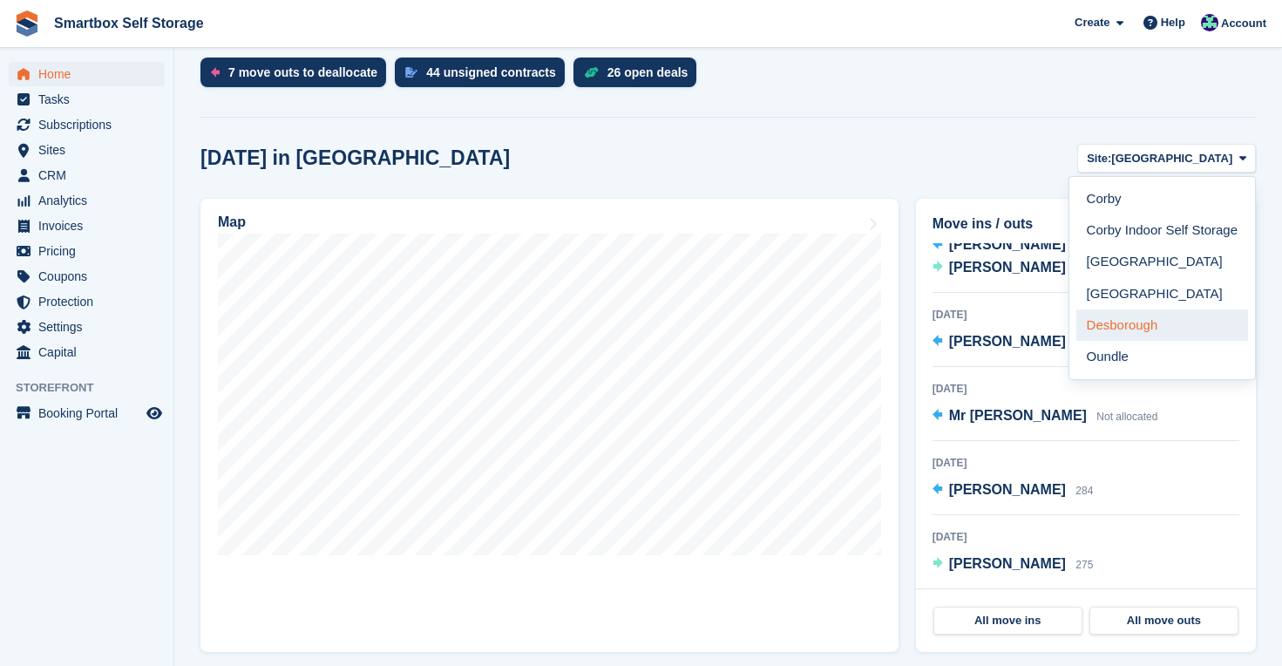
click at [1144, 320] on link "Desborough" at bounding box center [1163, 324] width 172 height 31
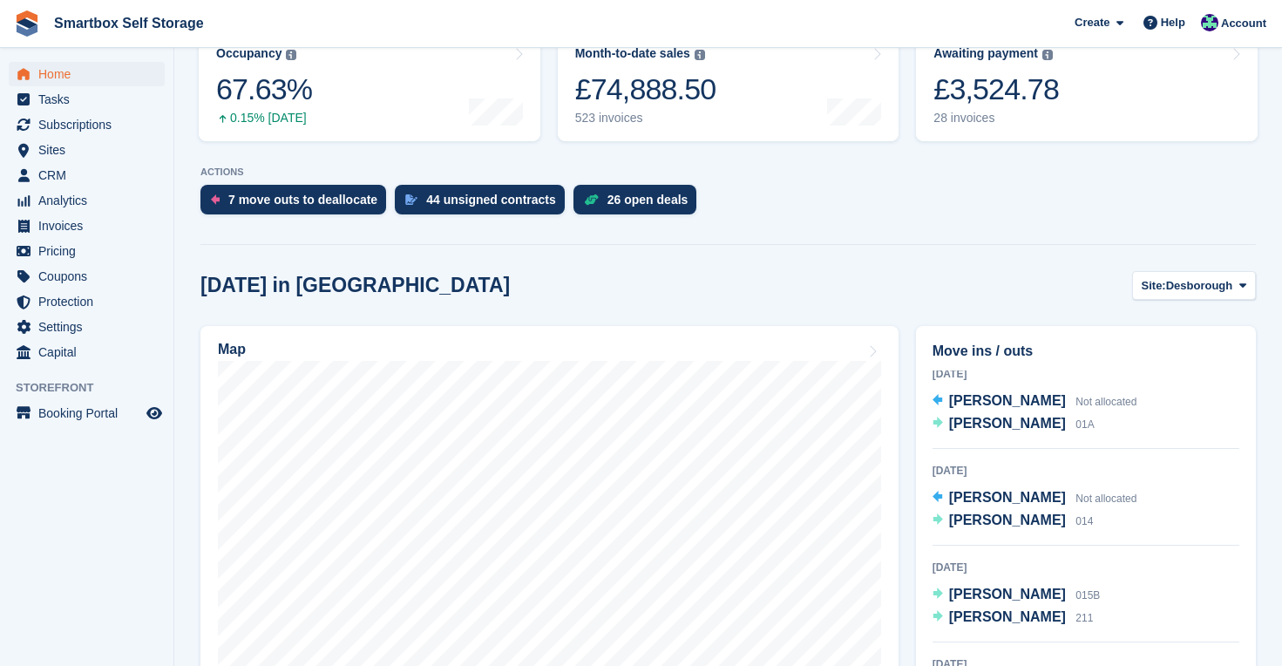
scroll to position [218, 0]
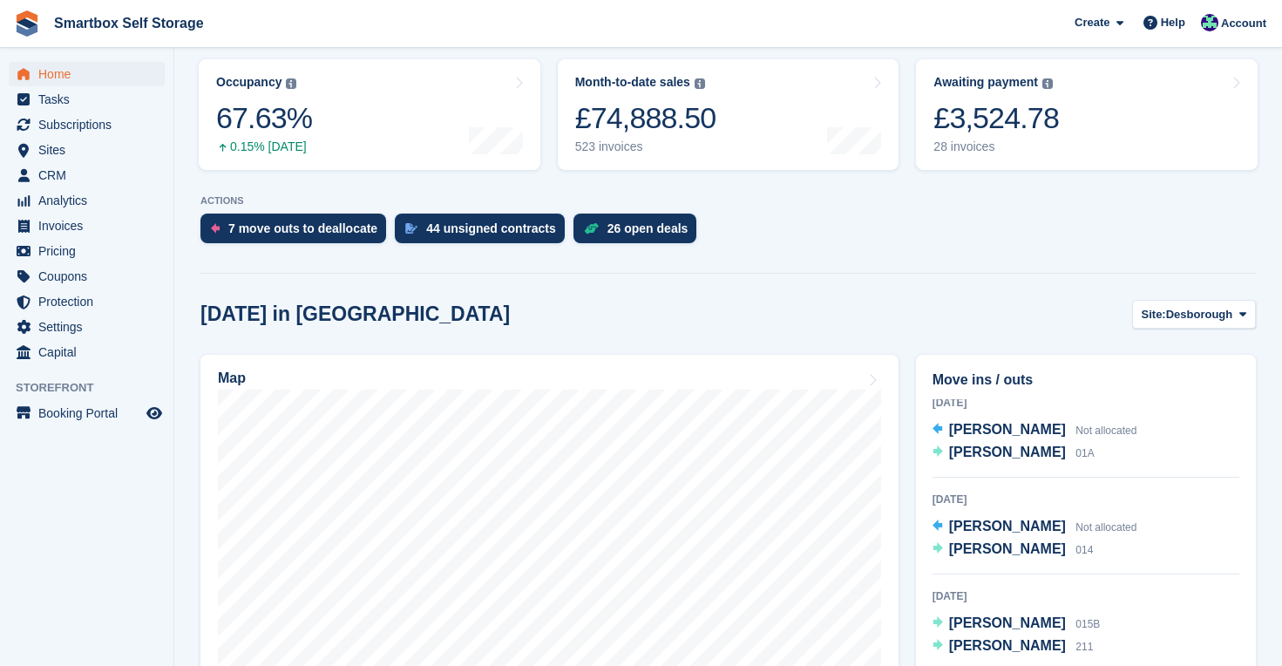
click at [69, 73] on span "Home" at bounding box center [90, 74] width 105 height 24
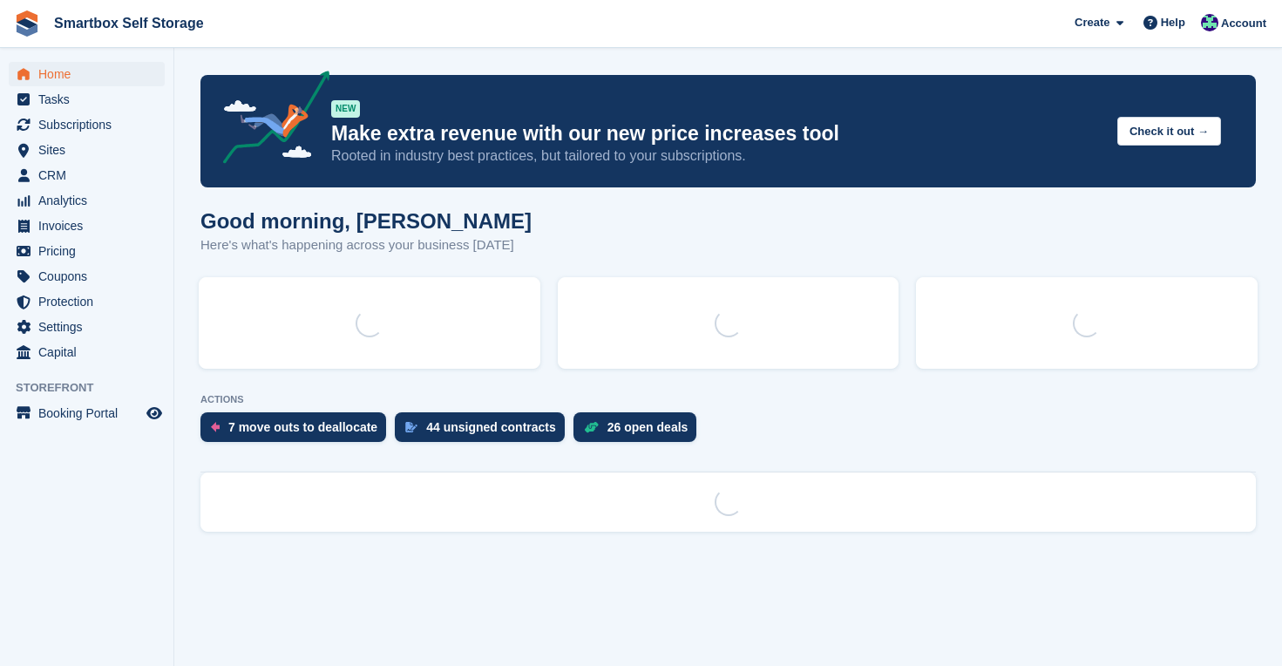
scroll to position [0, 0]
